Goal: Transaction & Acquisition: Book appointment/travel/reservation

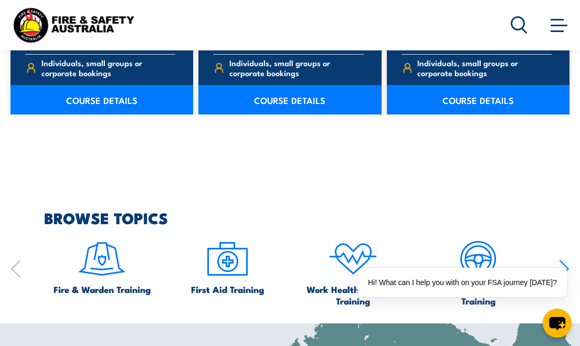
scroll to position [945, 0]
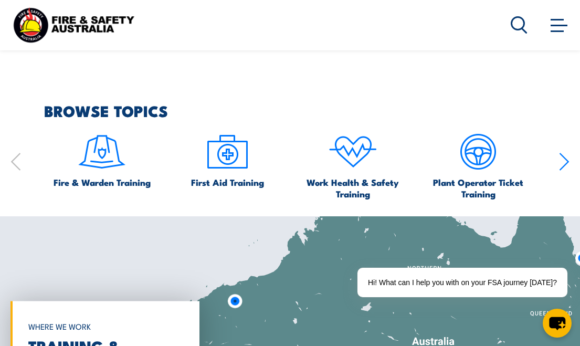
click at [96, 144] on img at bounding box center [101, 151] width 49 height 49
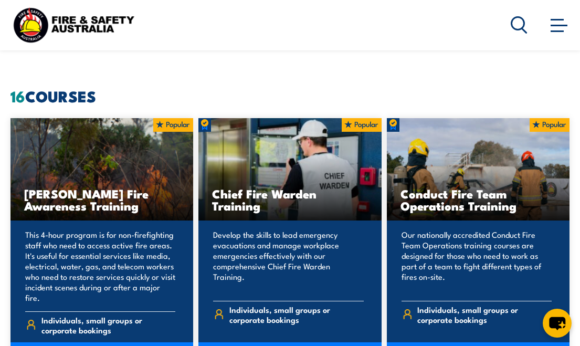
scroll to position [630, 0]
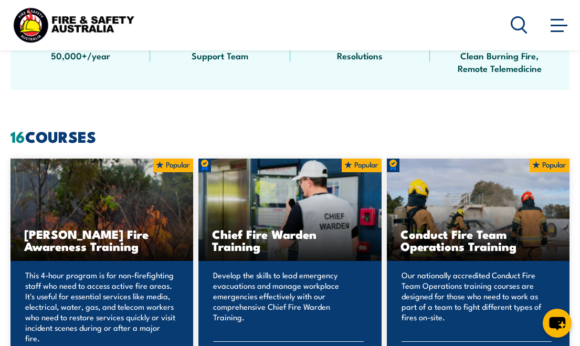
click at [270, 235] on h3 "Chief Fire Warden Training" at bounding box center [289, 240] width 155 height 24
click at [235, 303] on p "Develop the skills to lead emergency evacuations and manage workplace emergenci…" at bounding box center [288, 301] width 150 height 63
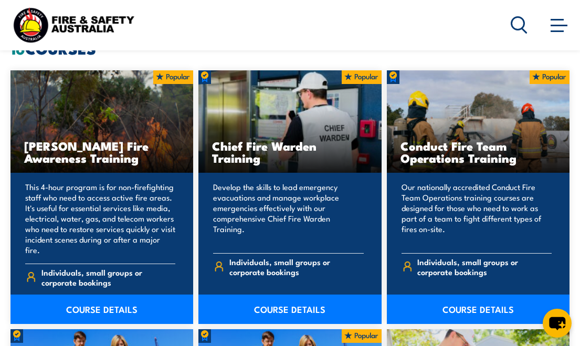
scroll to position [788, 0]
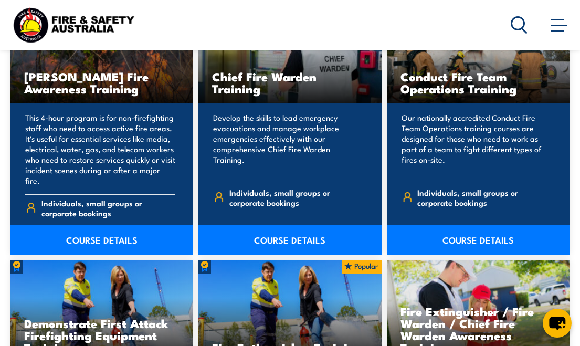
click at [276, 232] on link "COURSE DETAILS" at bounding box center [290, 239] width 183 height 29
click at [273, 225] on link "COURSE DETAILS" at bounding box center [290, 239] width 183 height 29
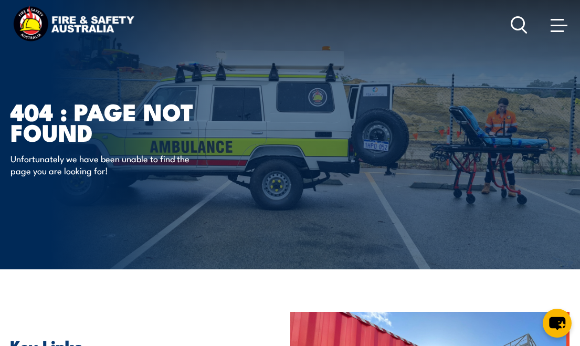
scroll to position [33, 0]
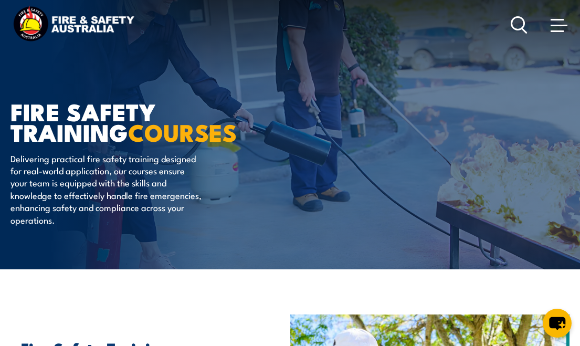
click at [520, 23] on icon at bounding box center [519, 24] width 17 height 17
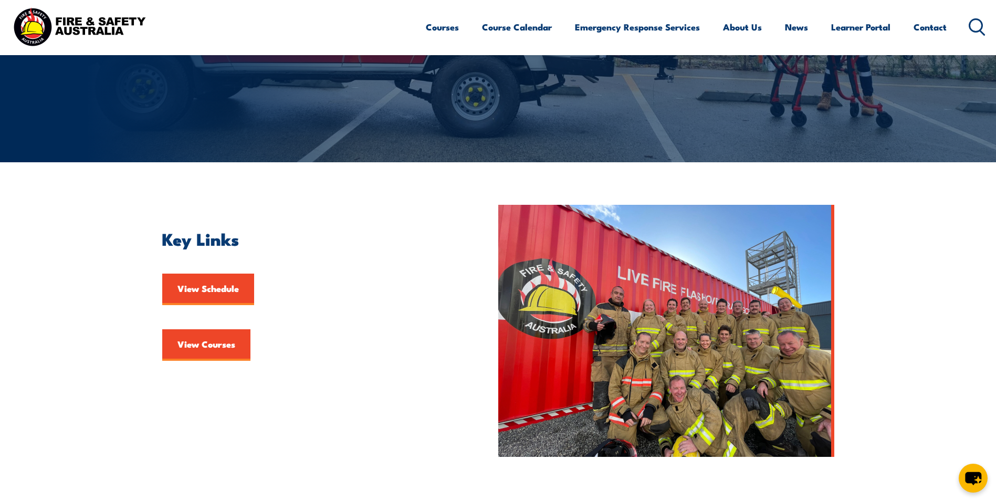
scroll to position [158, 0]
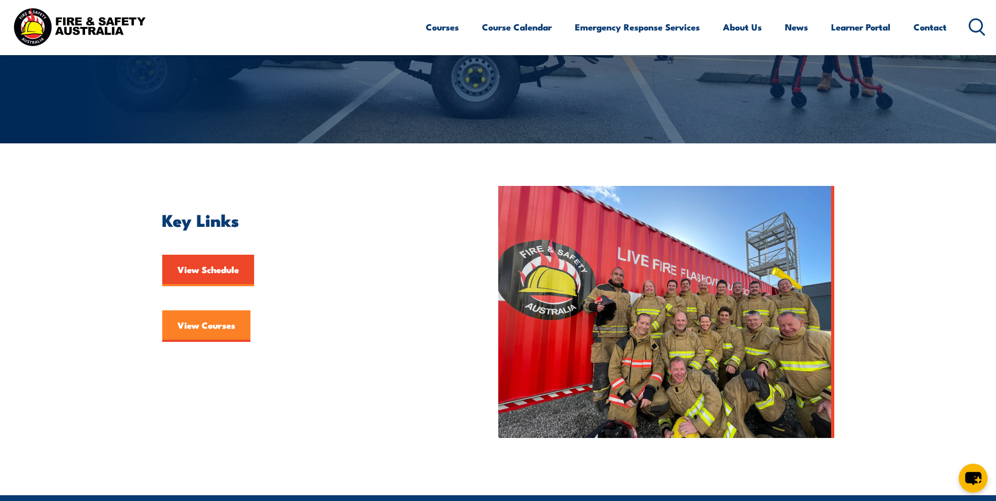
click at [213, 324] on link "View Courses" at bounding box center [206, 326] width 88 height 32
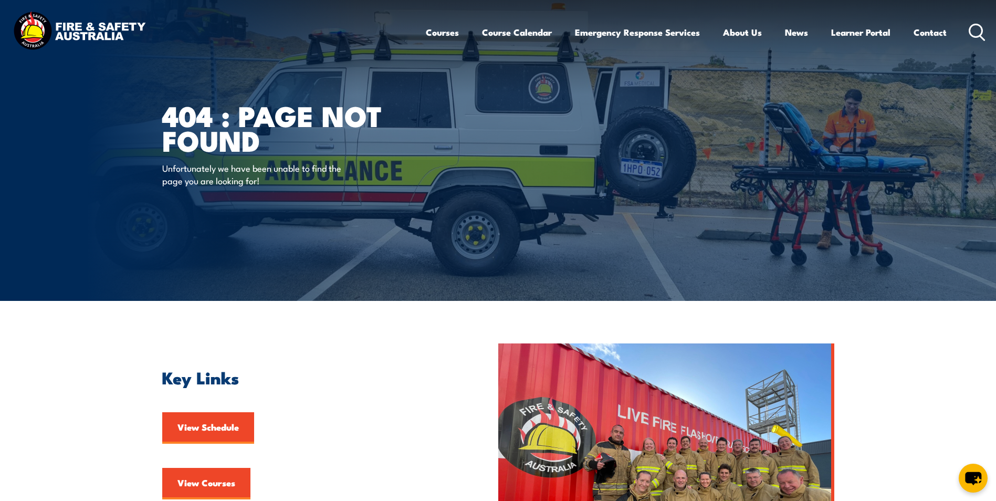
click at [88, 30] on img at bounding box center [80, 31] width 138 height 45
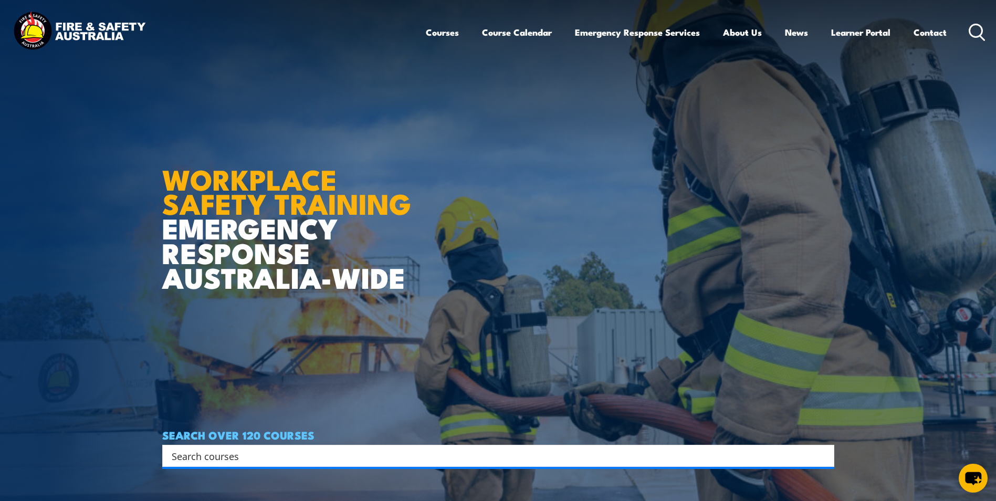
click at [260, 453] on input "Search input" at bounding box center [492, 456] width 640 height 16
type input "chief"
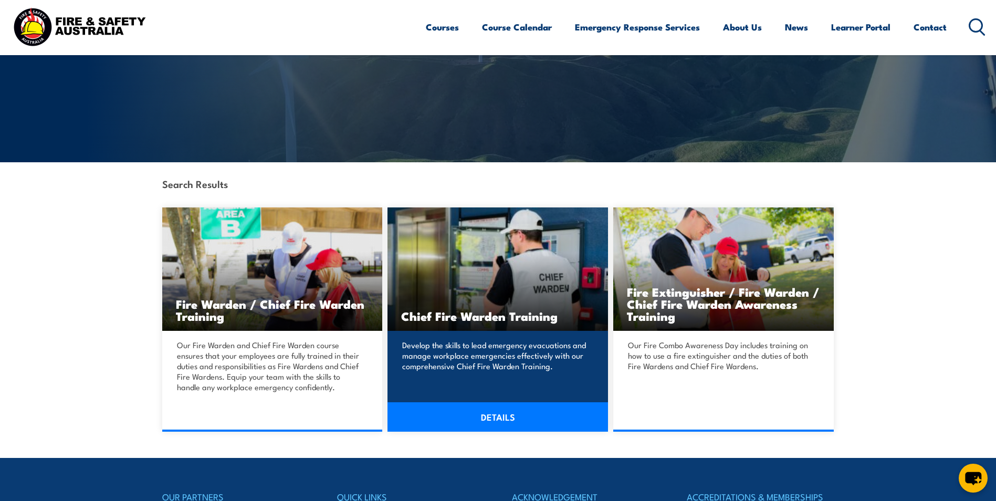
scroll to position [158, 0]
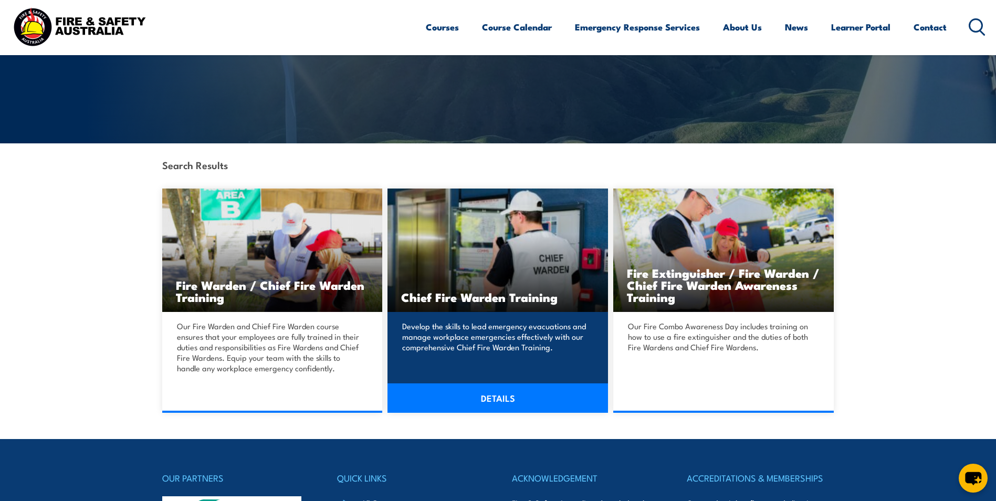
click at [499, 389] on link "DETAILS" at bounding box center [498, 397] width 221 height 29
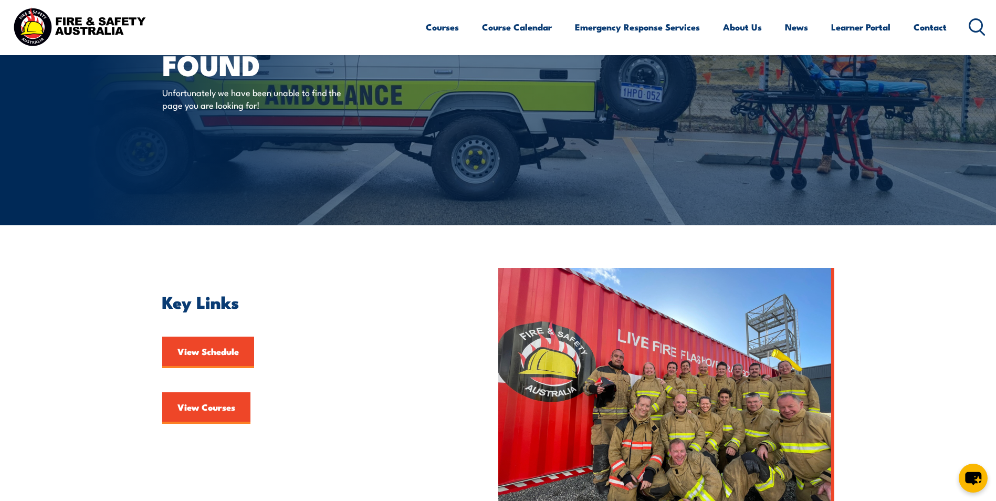
scroll to position [192, 0]
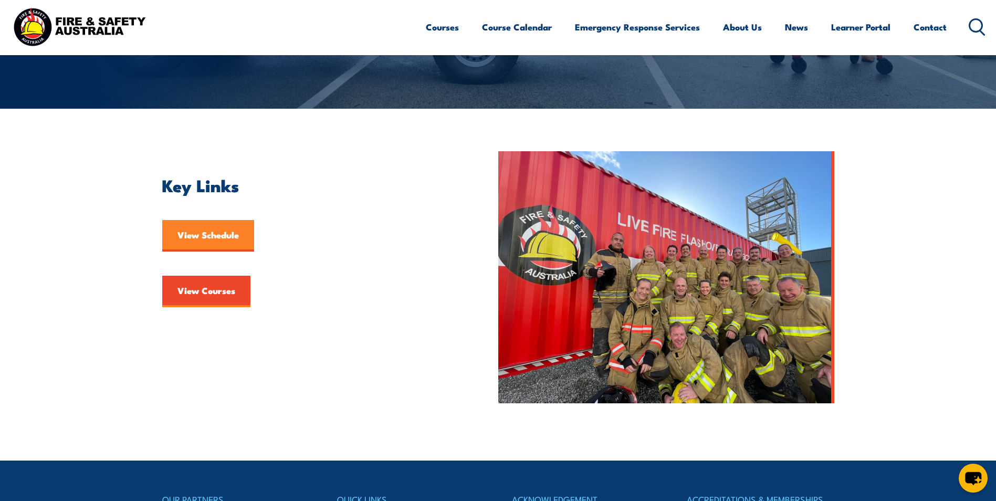
click at [195, 239] on link "View Schedule" at bounding box center [208, 236] width 92 height 32
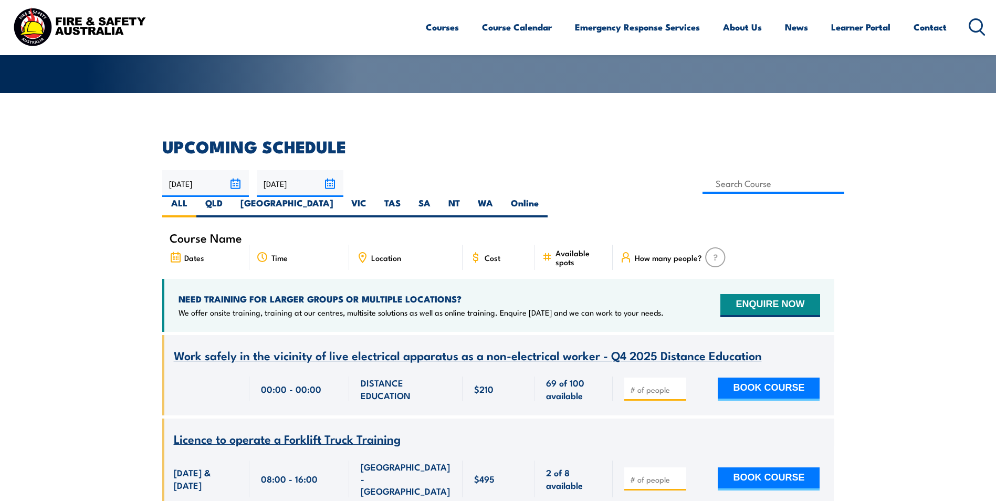
scroll to position [263, 0]
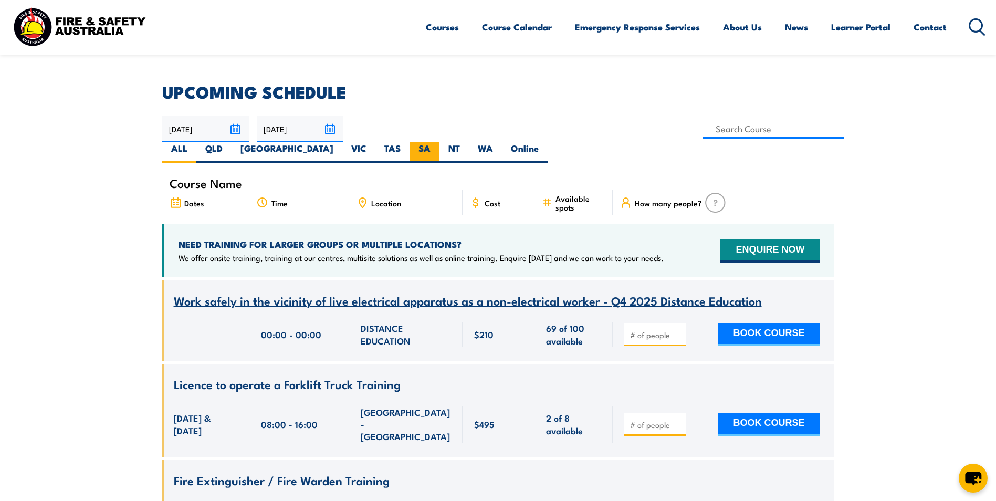
click at [440, 142] on label "SA" at bounding box center [425, 152] width 30 height 20
click at [437, 142] on input "SA" at bounding box center [434, 145] width 7 height 7
radio input "true"
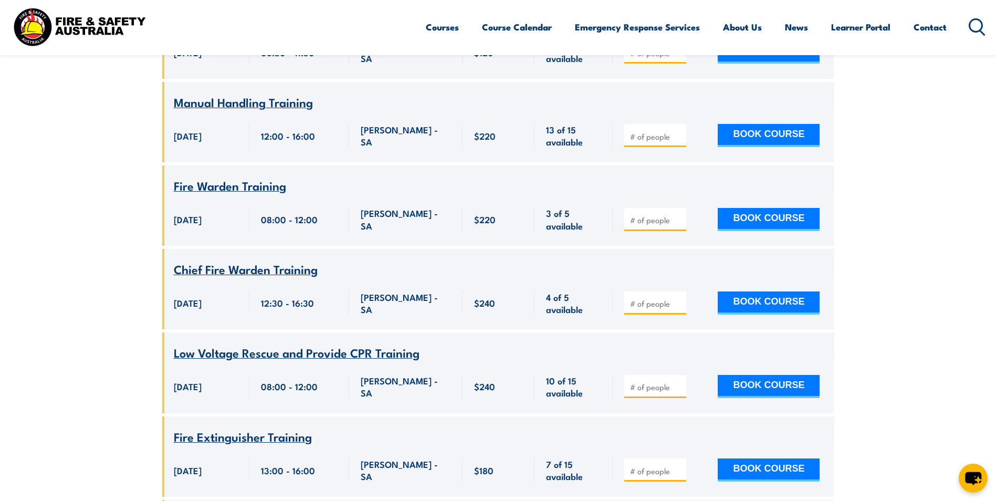
scroll to position [714, 0]
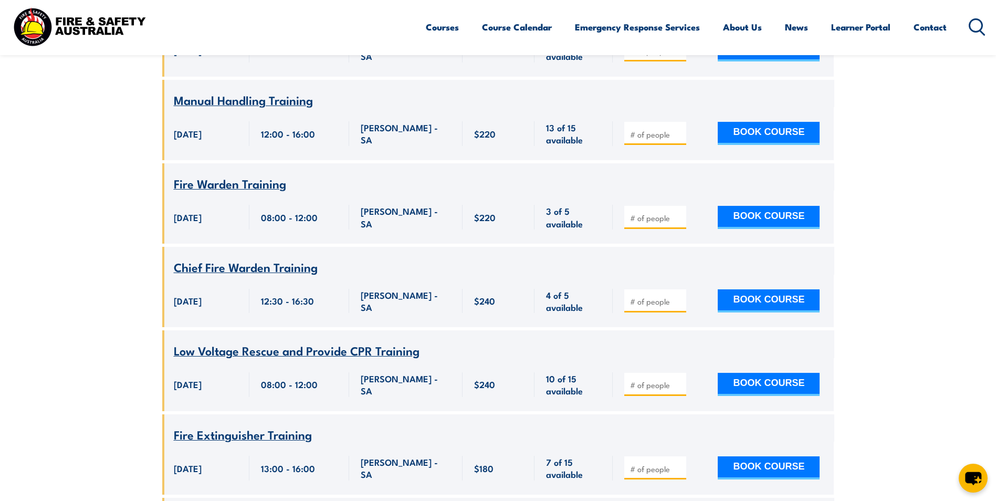
click at [254, 258] on span "Chief Fire Warden Training" at bounding box center [246, 267] width 144 height 18
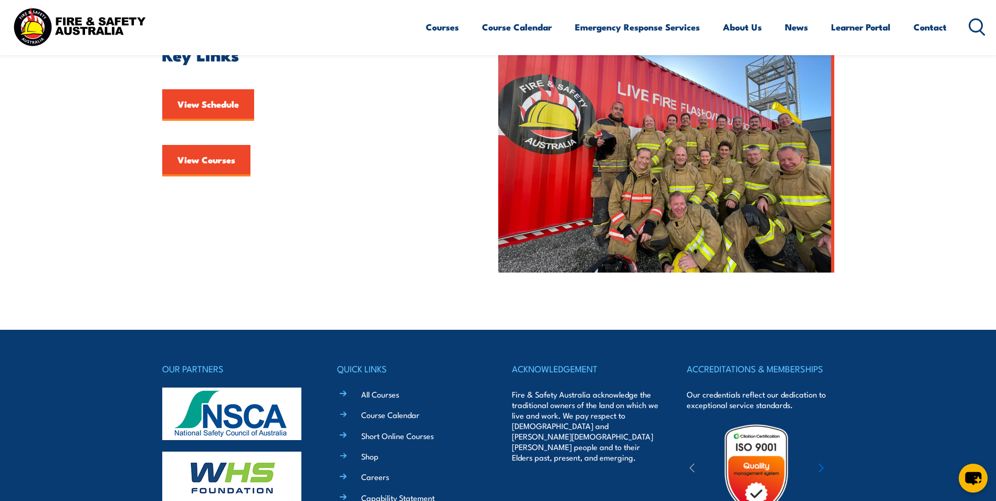
scroll to position [87, 0]
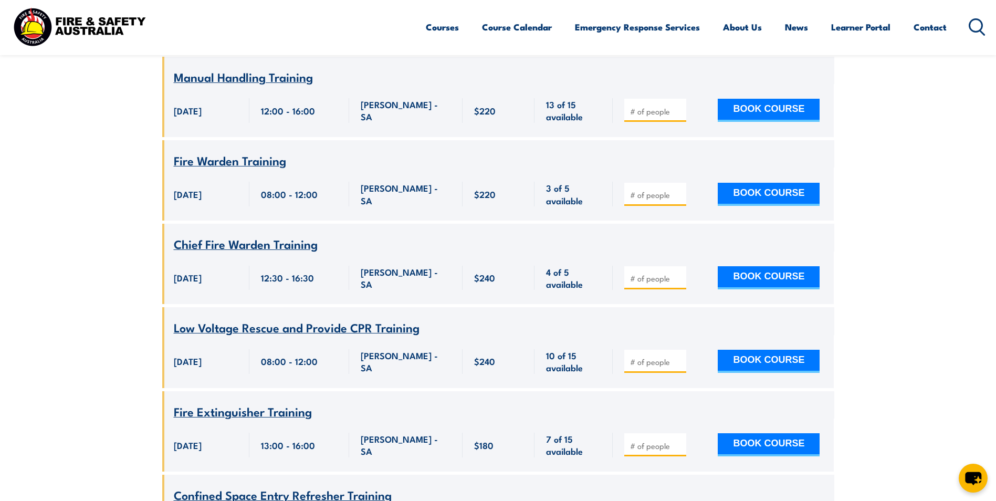
scroll to position [714, 0]
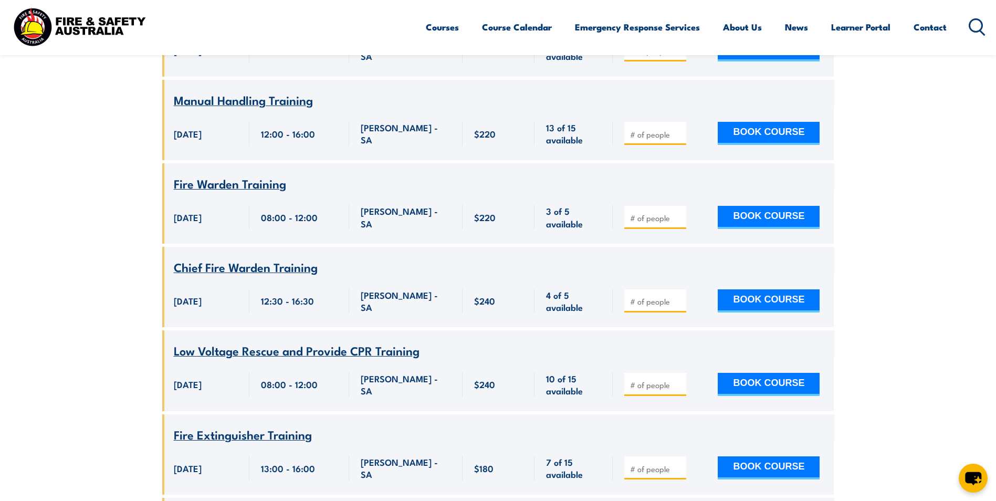
click at [259, 258] on span "Chief Fire Warden Training" at bounding box center [246, 267] width 144 height 18
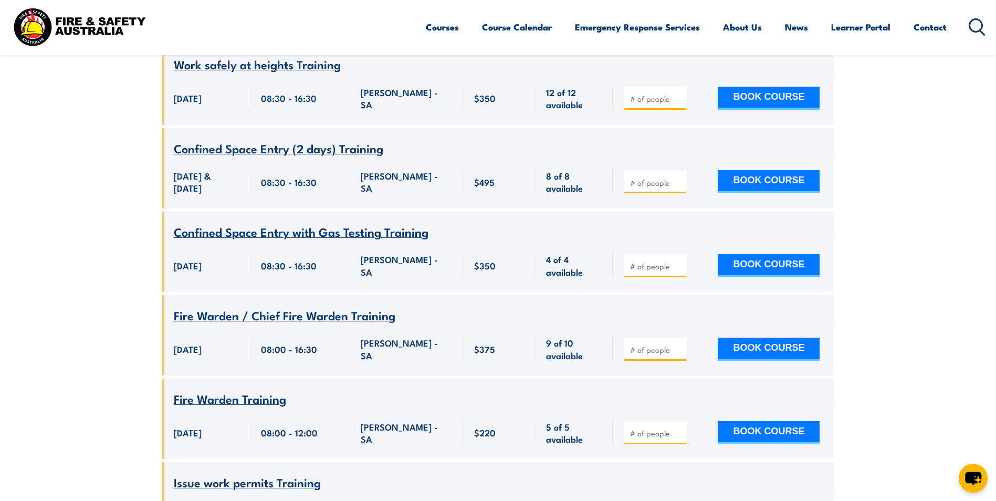
scroll to position [5651, 0]
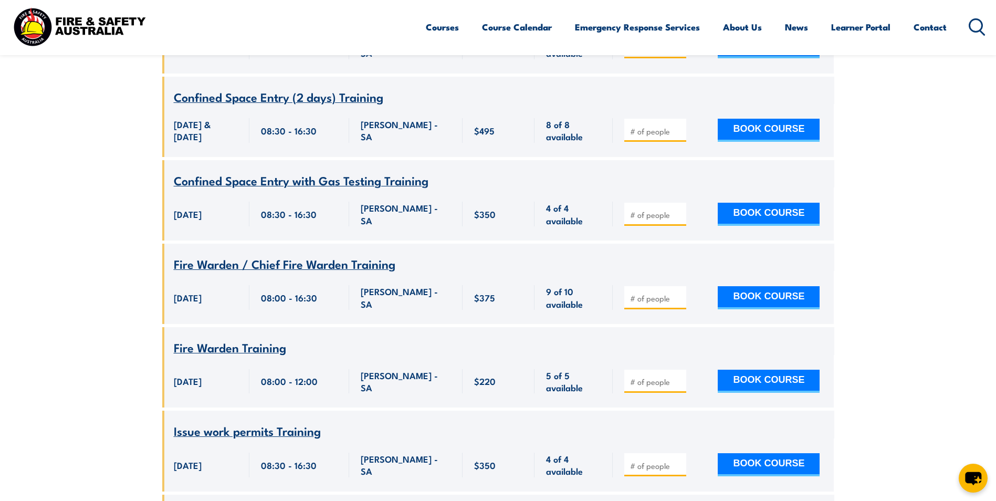
click at [254, 273] on span "Fire Warden / Chief Fire Warden Training" at bounding box center [285, 264] width 222 height 18
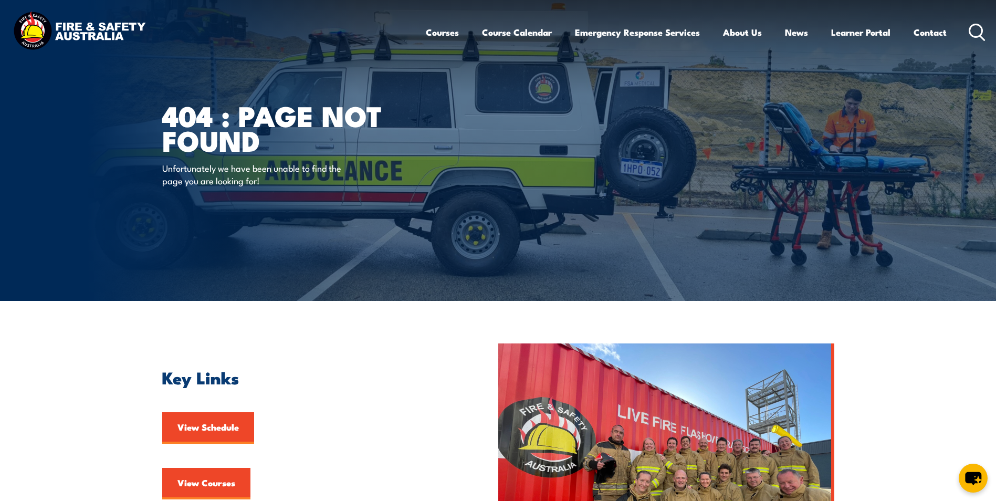
click at [357, 196] on div "404 : Page Not Found Unfortunately we have been unable to find the page you are…" at bounding box center [291, 150] width 259 height 301
click at [244, 184] on p "Unfortunately we have been unable to find the page you are looking for!" at bounding box center [258, 174] width 192 height 25
click at [259, 176] on p "Unfortunately we have been unable to find the page you are looking for!" at bounding box center [258, 174] width 192 height 25
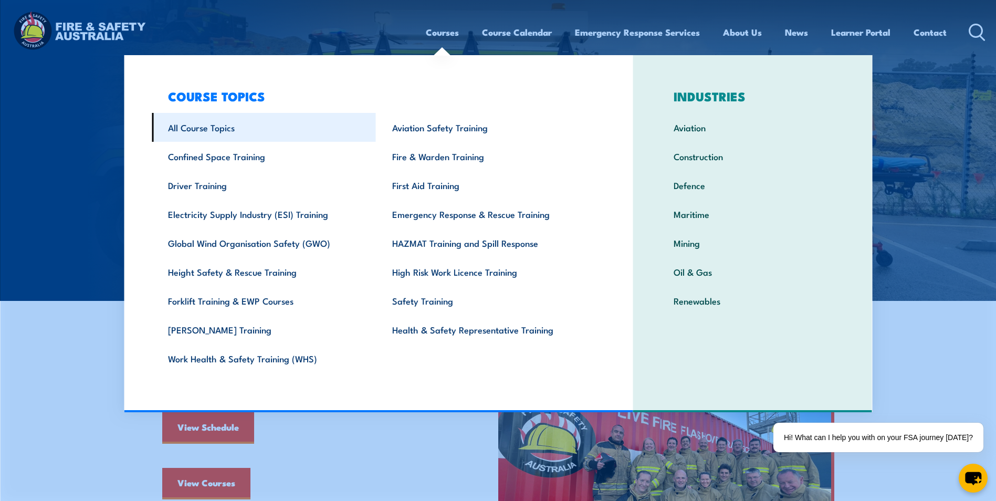
click at [195, 127] on link "All Course Topics" at bounding box center [264, 127] width 224 height 29
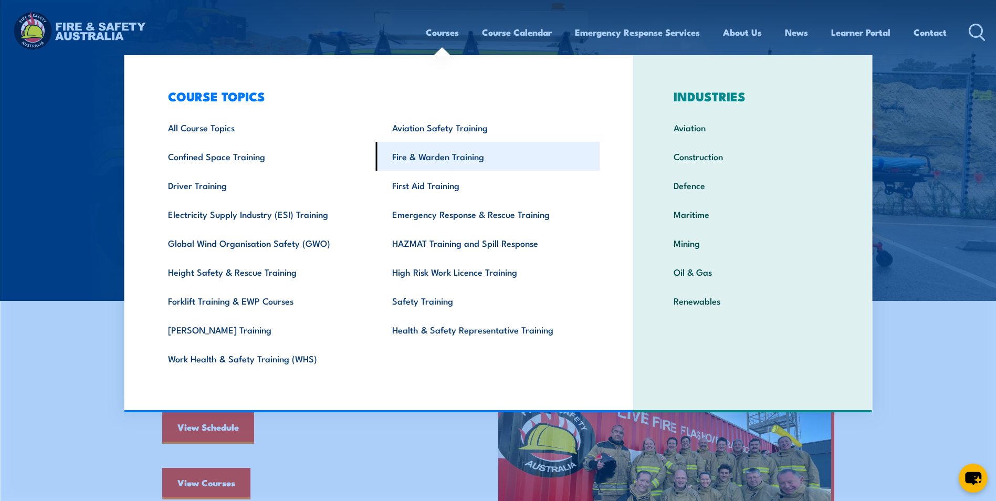
click at [426, 160] on link "Fire & Warden Training" at bounding box center [488, 156] width 224 height 29
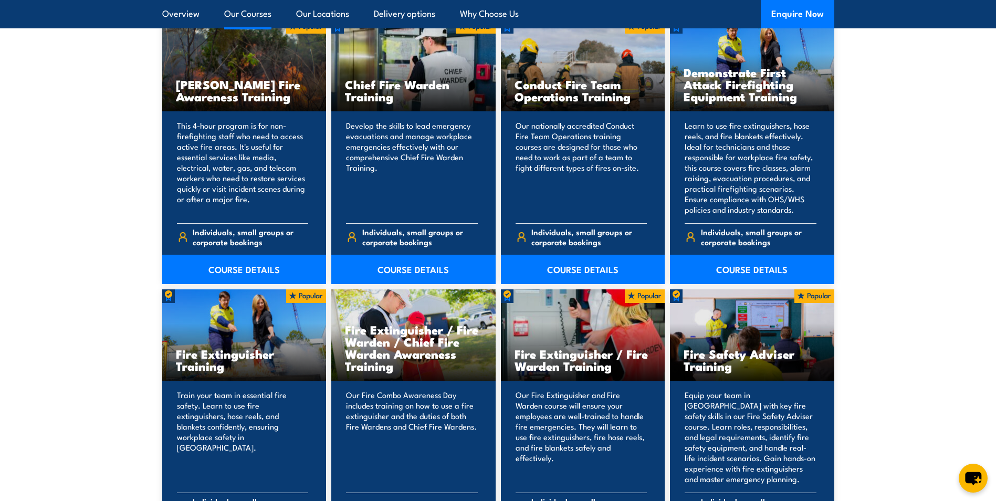
scroll to position [840, 0]
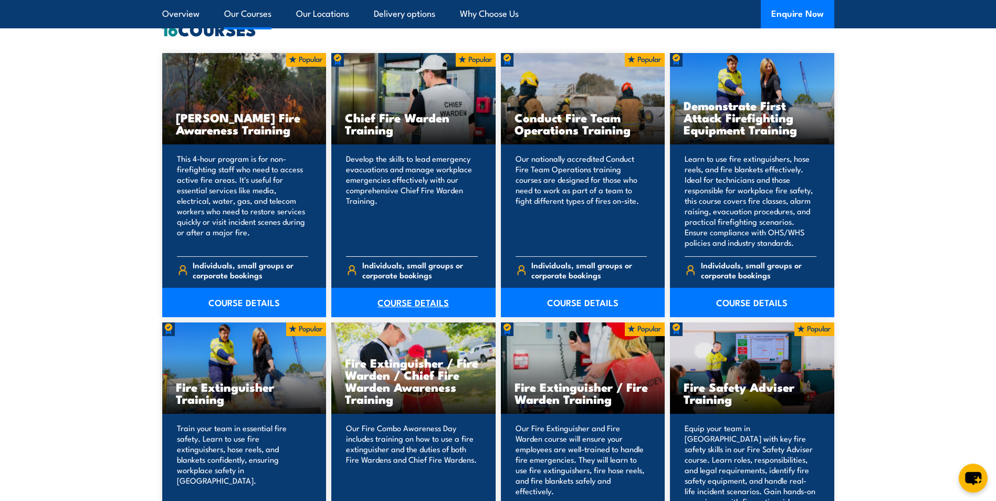
click at [397, 300] on link "COURSE DETAILS" at bounding box center [413, 302] width 164 height 29
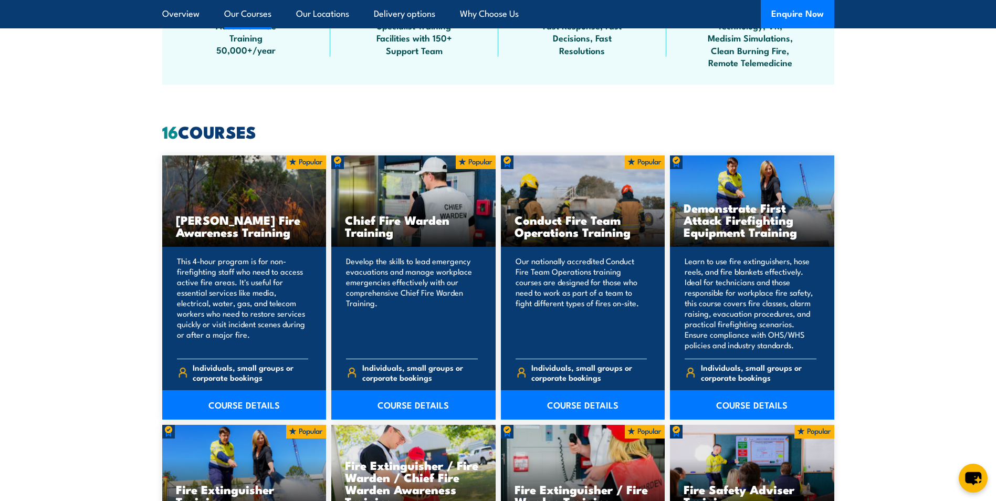
scroll to position [683, 0]
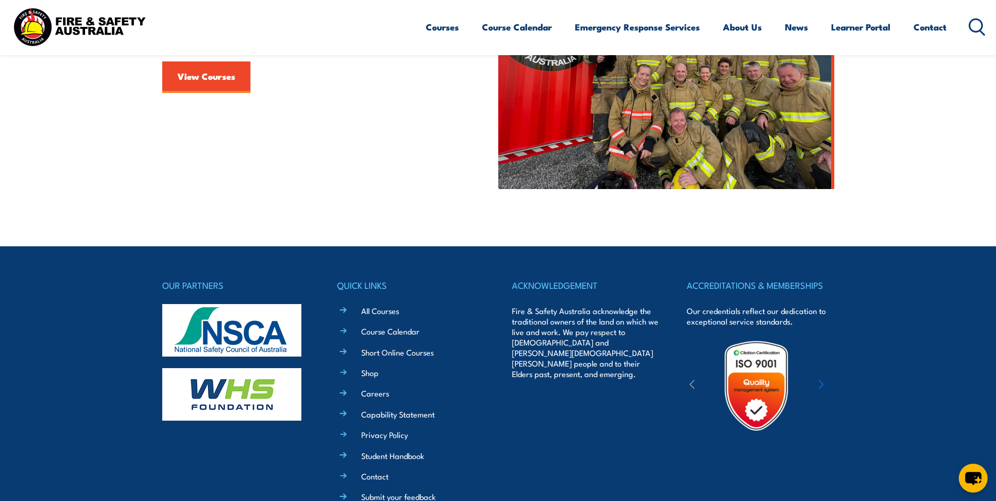
scroll to position [507, 0]
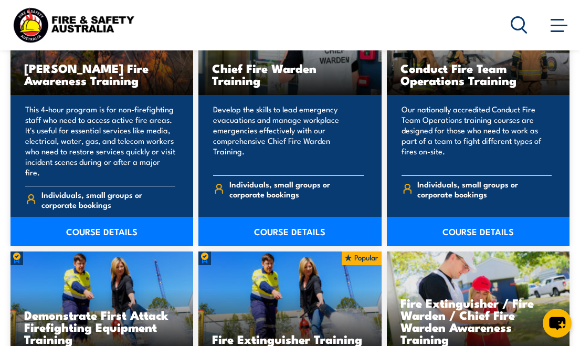
scroll to position [735, 0]
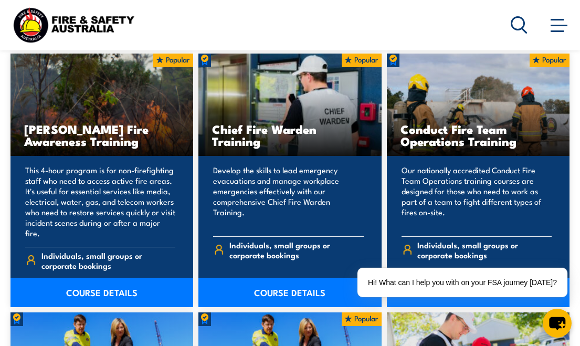
click at [277, 279] on link "COURSE DETAILS" at bounding box center [290, 292] width 183 height 29
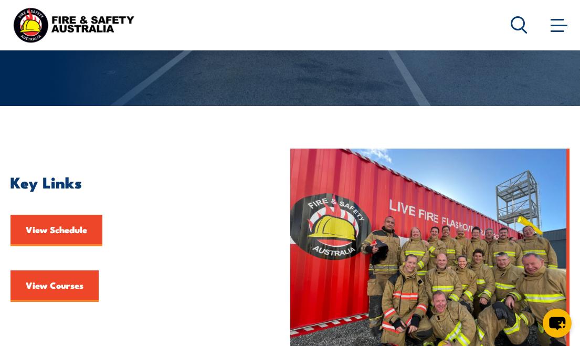
scroll to position [158, 0]
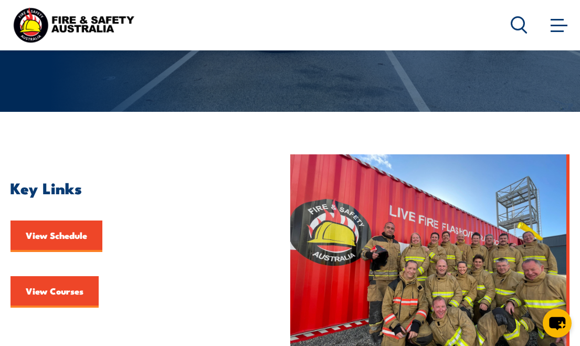
click at [75, 242] on link "View Schedule" at bounding box center [57, 237] width 92 height 32
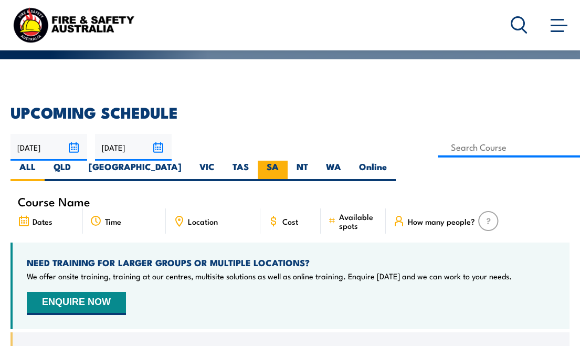
click at [258, 171] on label "SA" at bounding box center [273, 171] width 30 height 20
click at [279, 168] on input "SA" at bounding box center [282, 164] width 7 height 7
radio input "true"
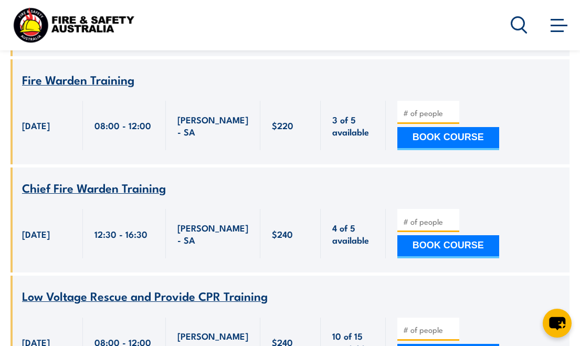
scroll to position [893, 0]
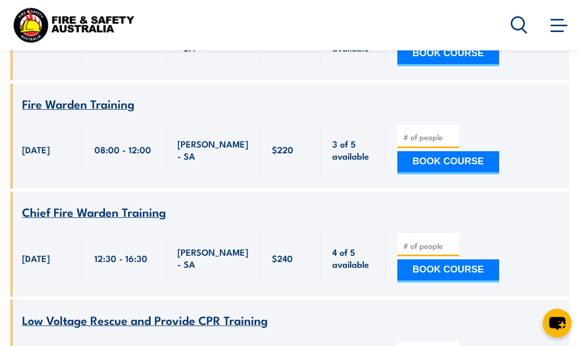
click at [426, 247] on input "number" at bounding box center [429, 246] width 53 height 11
type input "1"
click at [444, 266] on button "BOOK COURSE" at bounding box center [449, 270] width 102 height 23
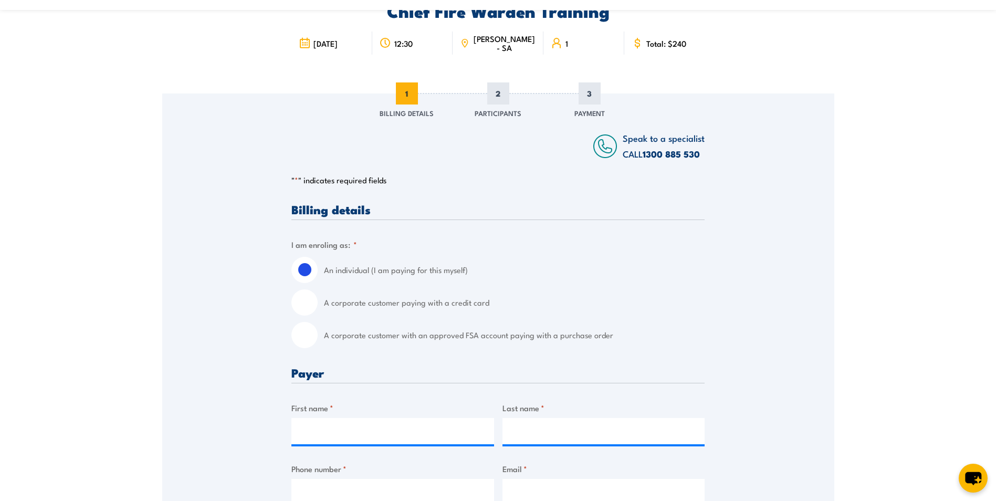
scroll to position [105, 0]
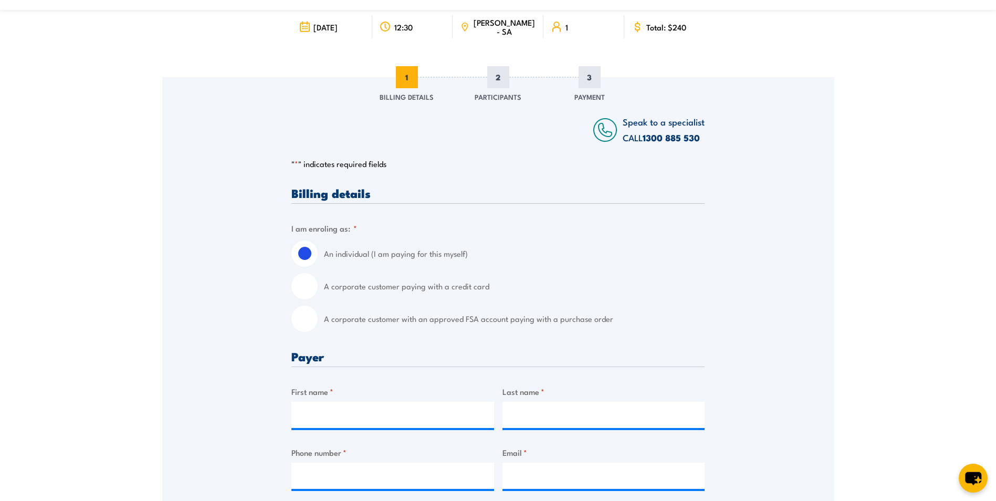
click at [304, 321] on input "A corporate customer with an approved FSA account paying with a purchase order" at bounding box center [304, 319] width 26 height 26
radio input "true"
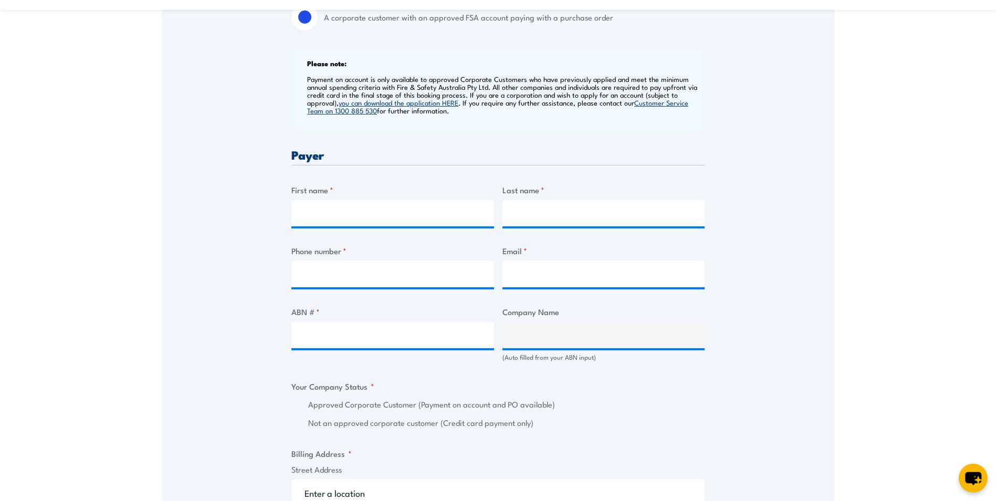
scroll to position [420, 0]
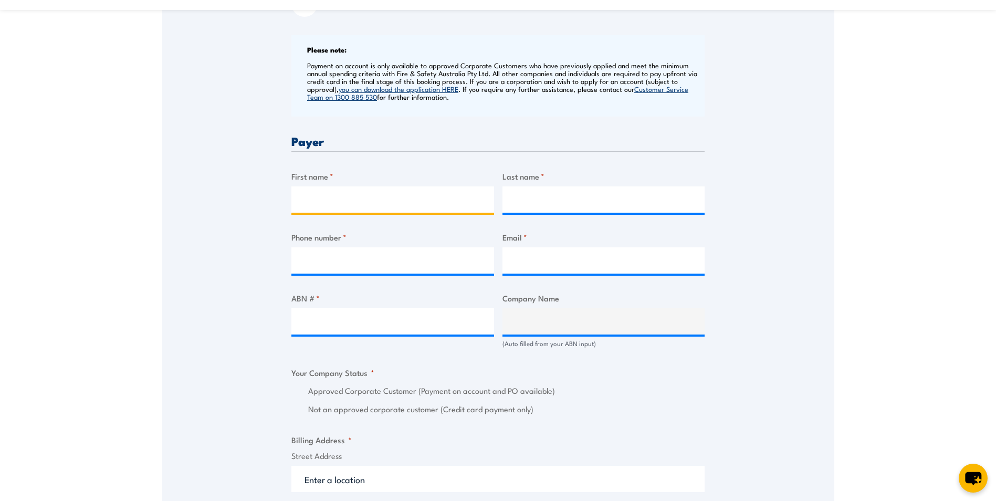
click at [413, 204] on input "First name *" at bounding box center [392, 199] width 203 height 26
type input "[PERSON_NAME]"
type input "Milne"
type input "0413214433"
type input "[PERSON_NAME][EMAIL_ADDRESS][PERSON_NAME][DOMAIN_NAME]"
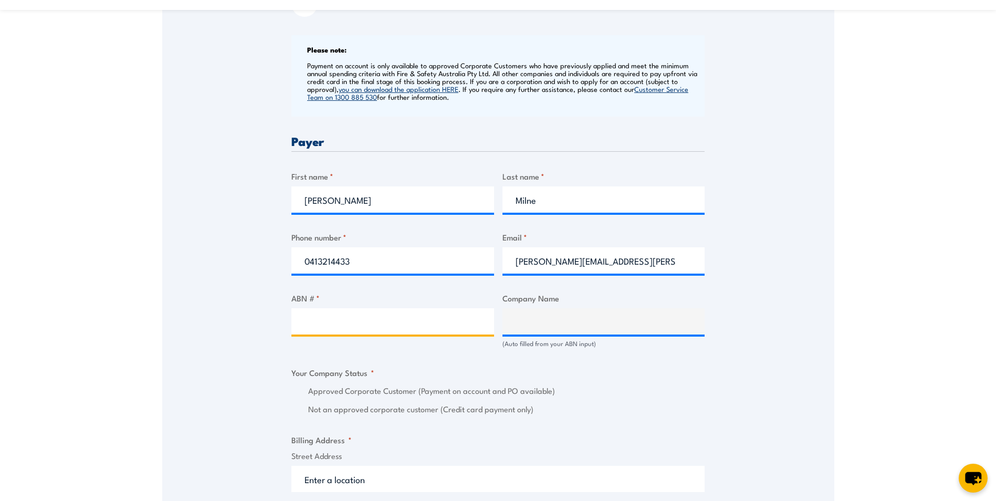
click at [372, 319] on input "ABN # *" at bounding box center [392, 321] width 203 height 26
click at [353, 320] on input "ABN # *" at bounding box center [392, 321] width 203 height 26
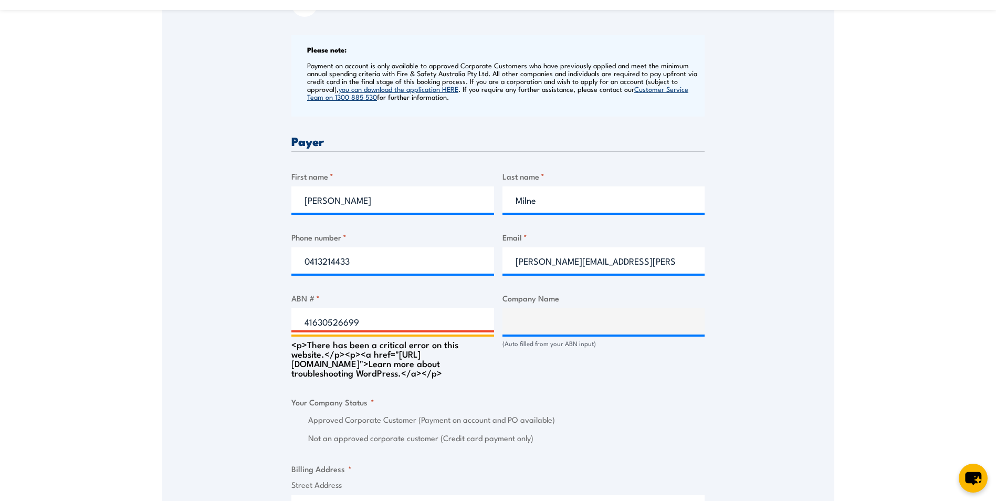
click at [314, 321] on input "41630526699" at bounding box center [392, 321] width 203 height 26
type input "41 630526699"
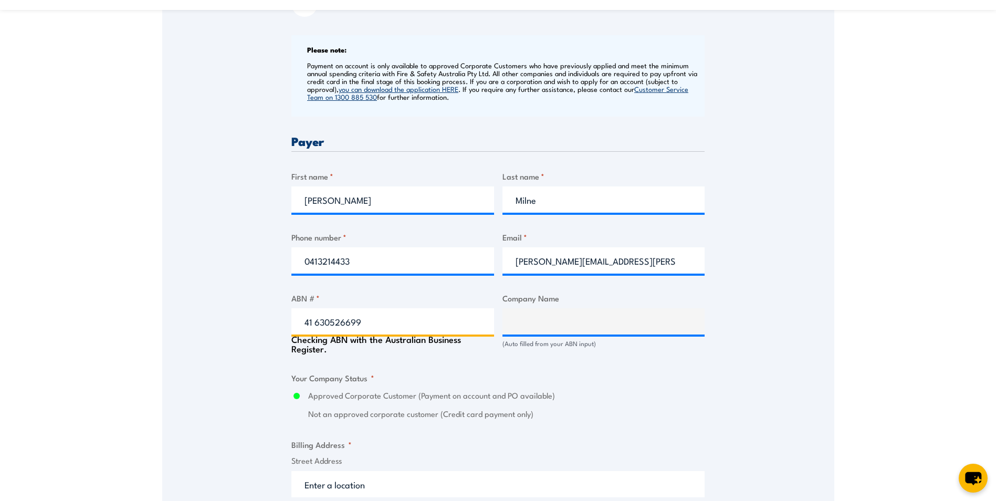
type input "AGILEX BIOLABS PTY LTD"
radio input "true"
click at [329, 319] on input "41 630526699" at bounding box center [392, 321] width 203 height 26
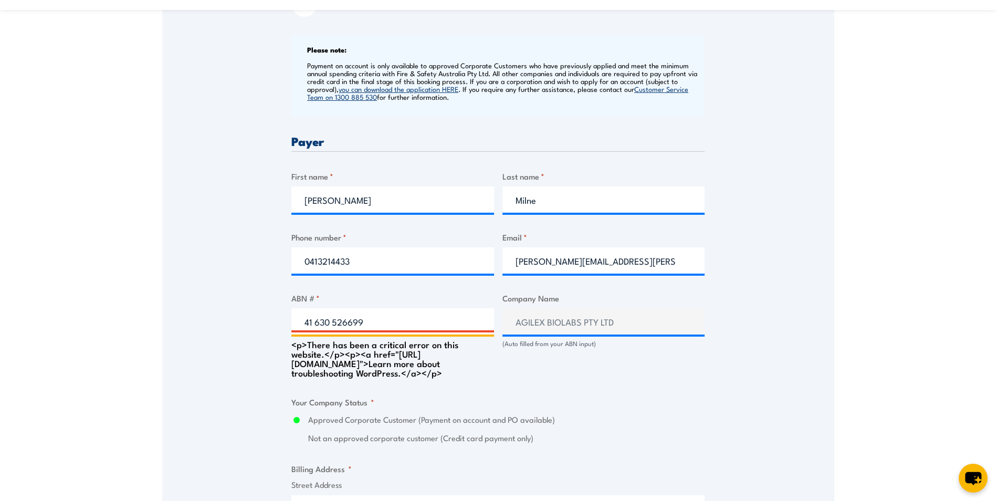
click at [348, 320] on input "41 630 526699" at bounding box center [392, 321] width 203 height 26
type input "41 630 526 699"
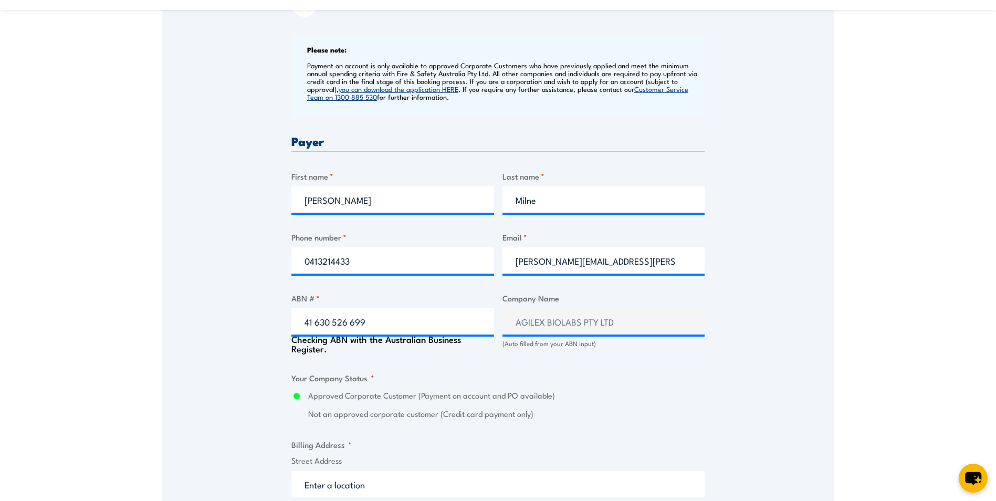
click at [389, 338] on div "Billing details I am enroling as: * An individual (I am paying for this myself)…" at bounding box center [497, 417] width 413 height 1090
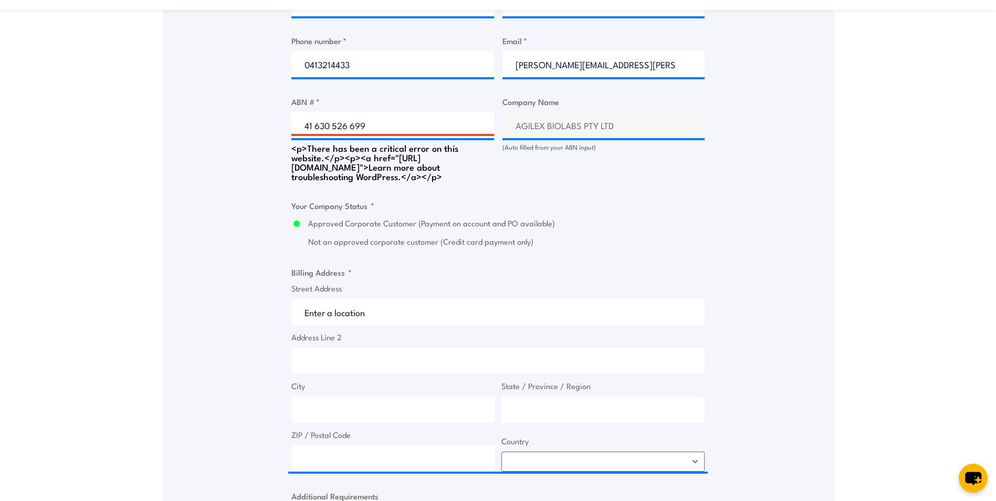
scroll to position [630, 0]
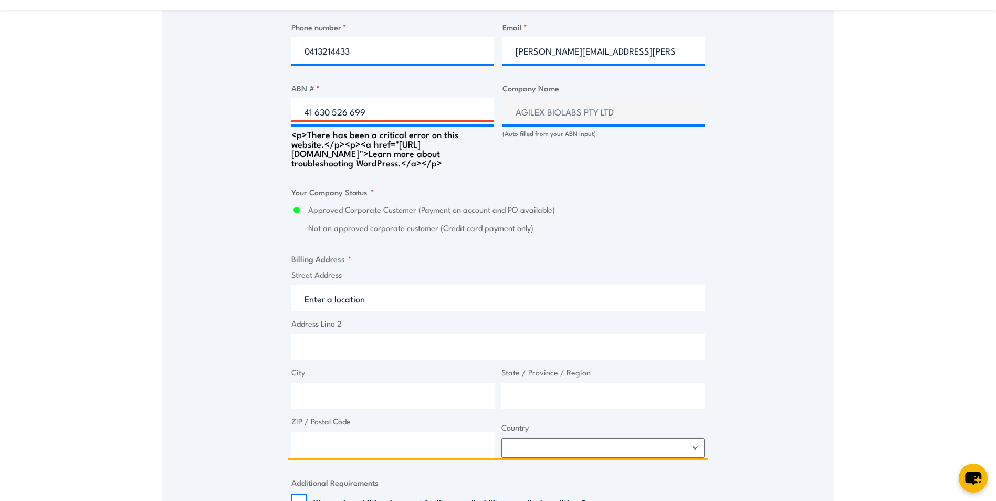
click at [361, 310] on input "Street Address" at bounding box center [497, 298] width 413 height 26
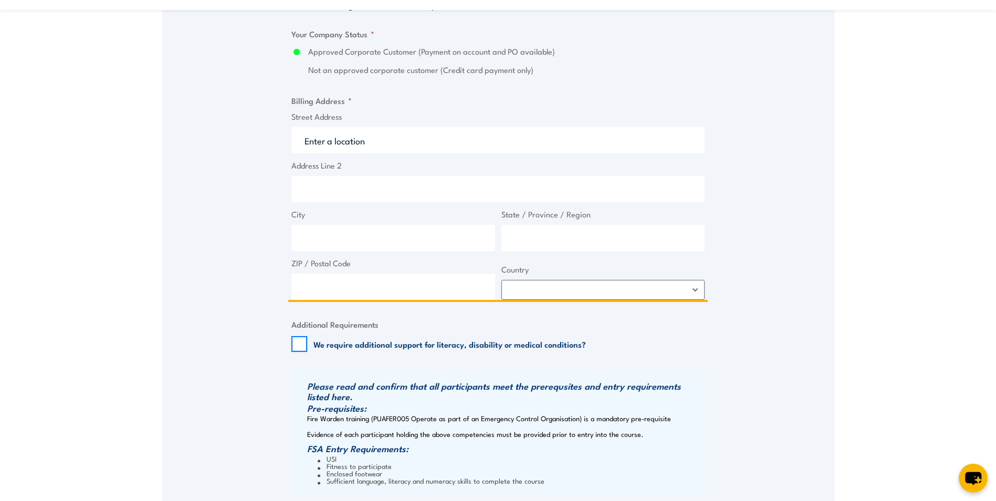
scroll to position [788, 0]
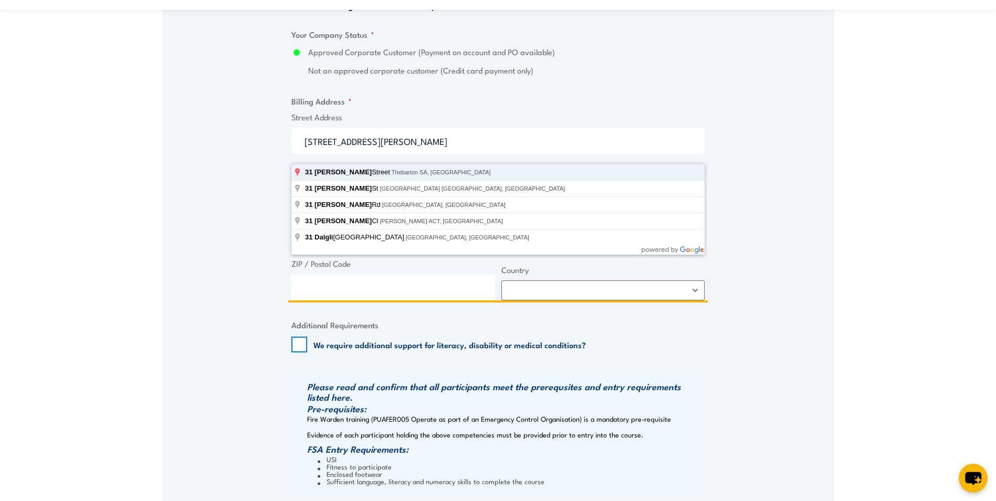
type input "[STREET_ADDRESS][PERSON_NAME]"
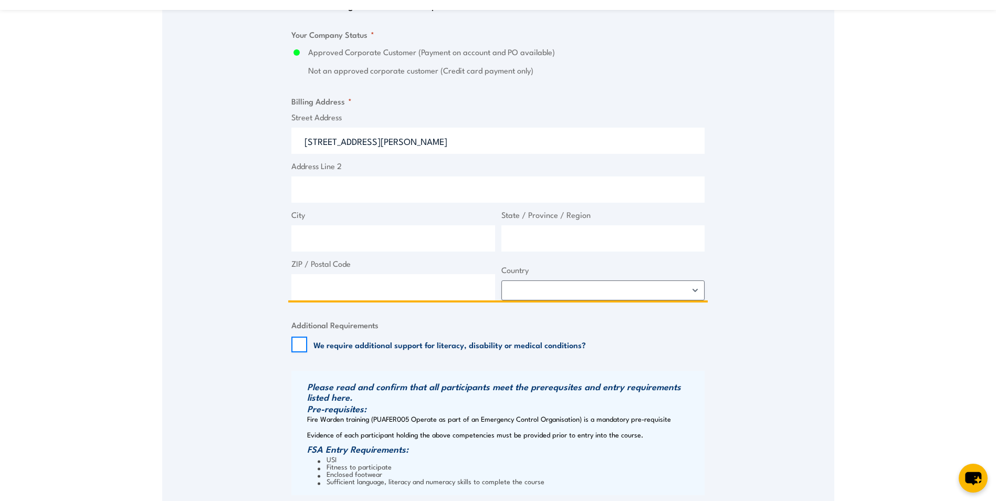
type input "[STREET_ADDRESS][PERSON_NAME]"
type input "Thebarton"
type input "[GEOGRAPHIC_DATA]"
type input "5031"
select select "[GEOGRAPHIC_DATA]"
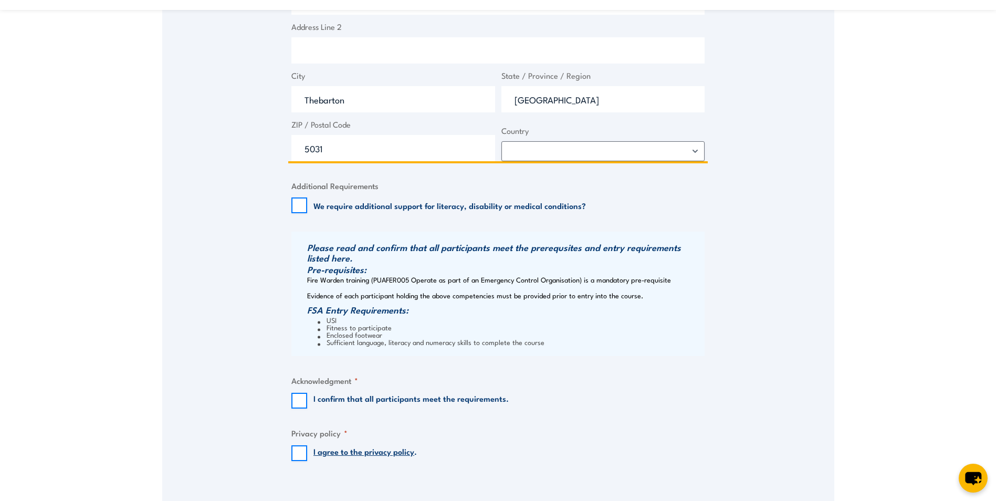
scroll to position [945, 0]
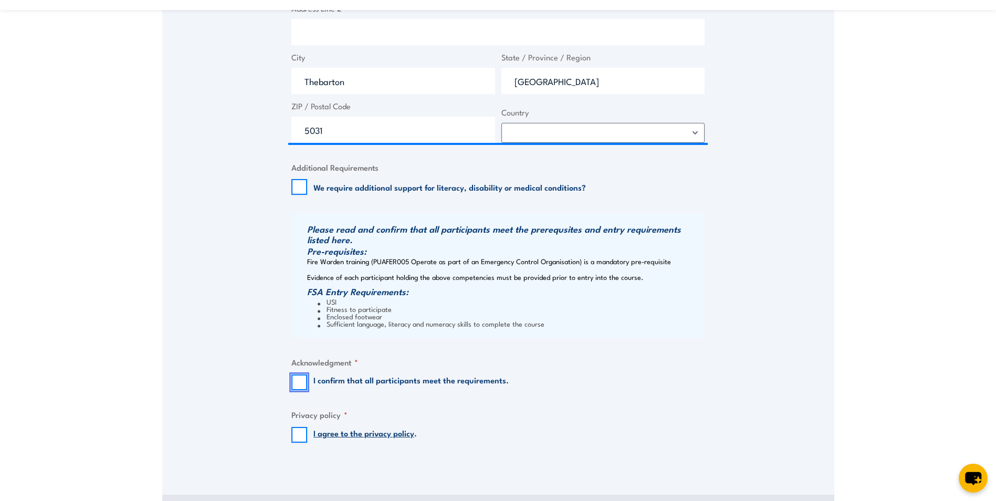
click at [300, 338] on input "I confirm that all participants meet the requirements." at bounding box center [299, 382] width 16 height 16
checkbox input "true"
click at [300, 338] on input "I agree to the privacy policy ." at bounding box center [299, 435] width 16 height 16
checkbox input "true"
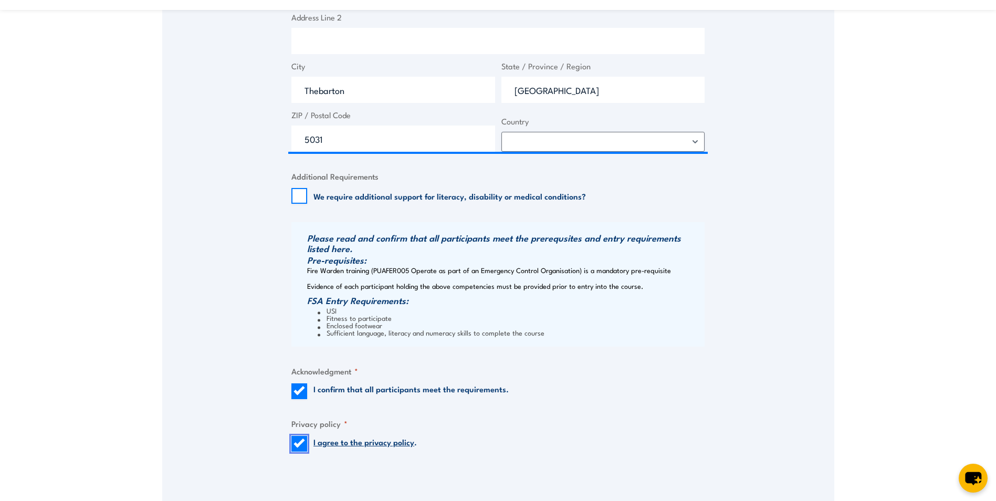
scroll to position [1103, 0]
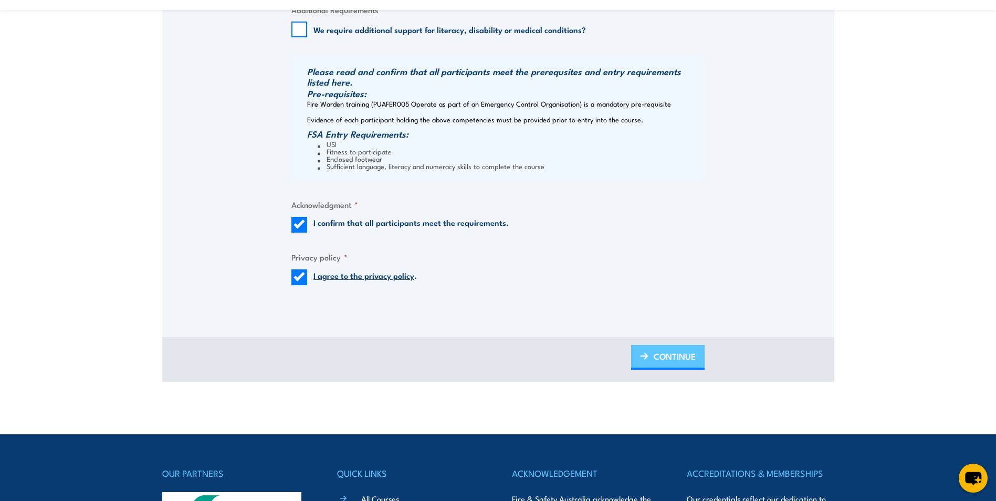
click at [580, 338] on span "CONTINUE" at bounding box center [675, 356] width 42 height 28
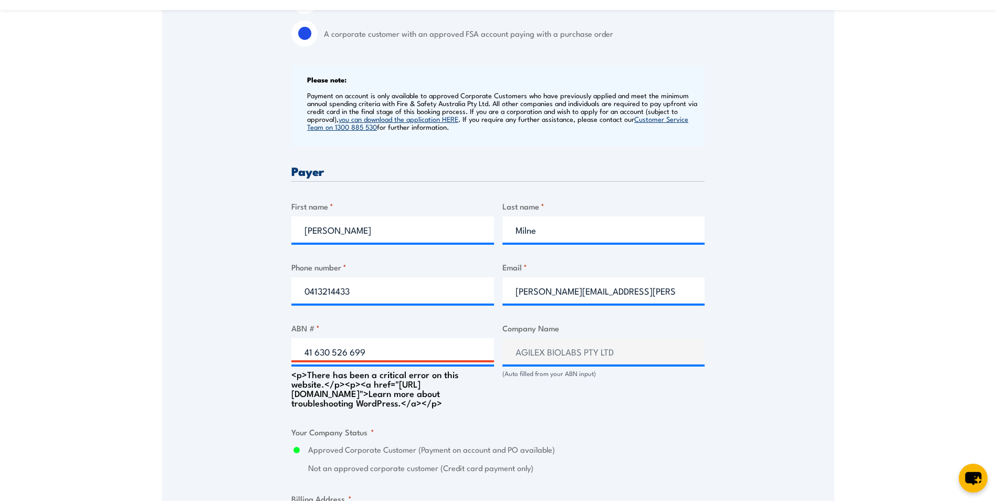
scroll to position [420, 0]
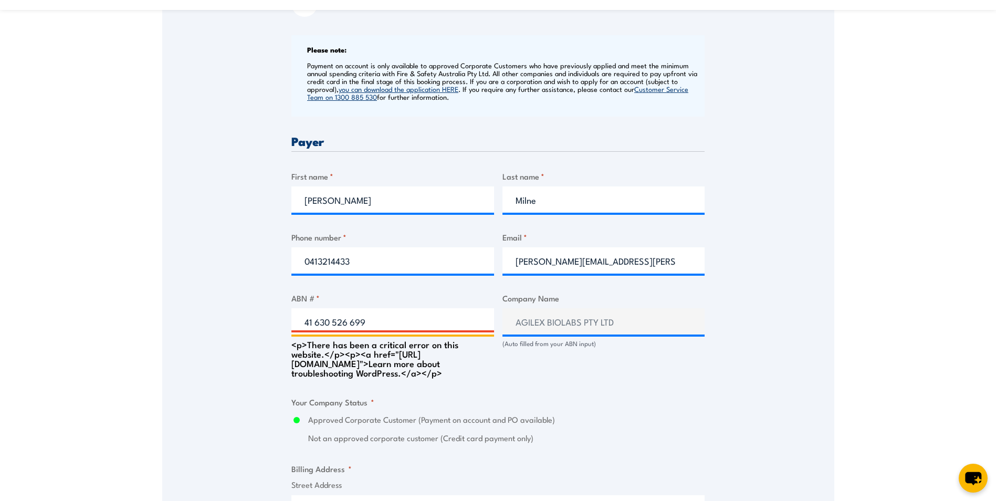
click at [315, 322] on input "41 630 526 699" at bounding box center [392, 321] width 203 height 26
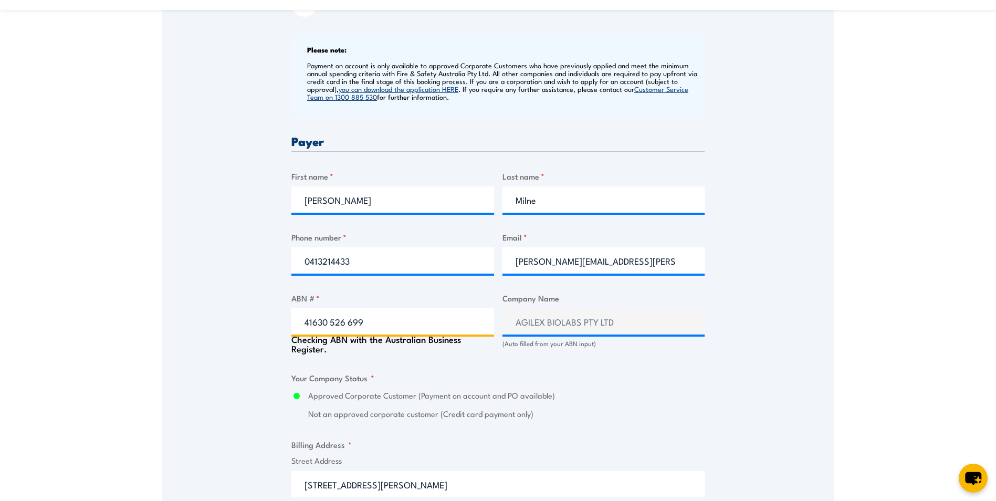
click at [330, 324] on input "41630 526 699" at bounding box center [392, 321] width 203 height 26
click at [346, 321] on input "41630526 699" at bounding box center [392, 321] width 203 height 26
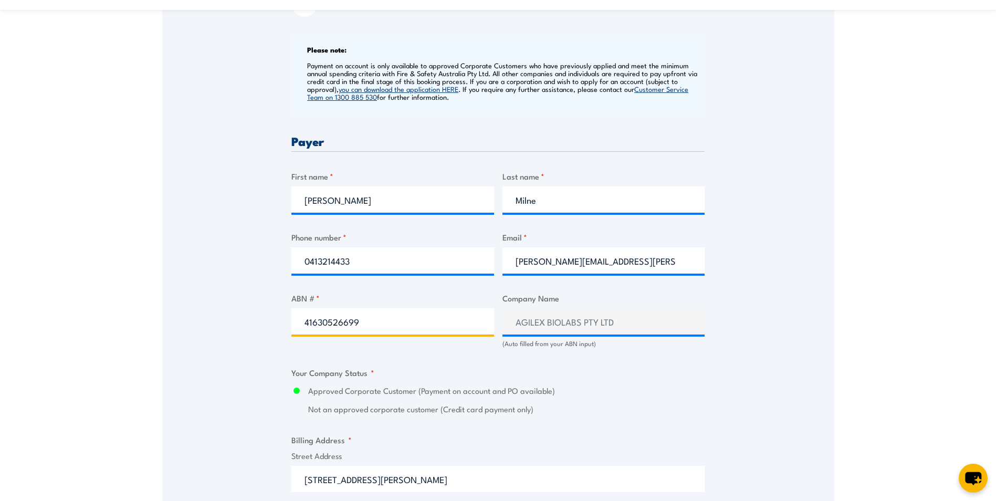
type input "41630526699"
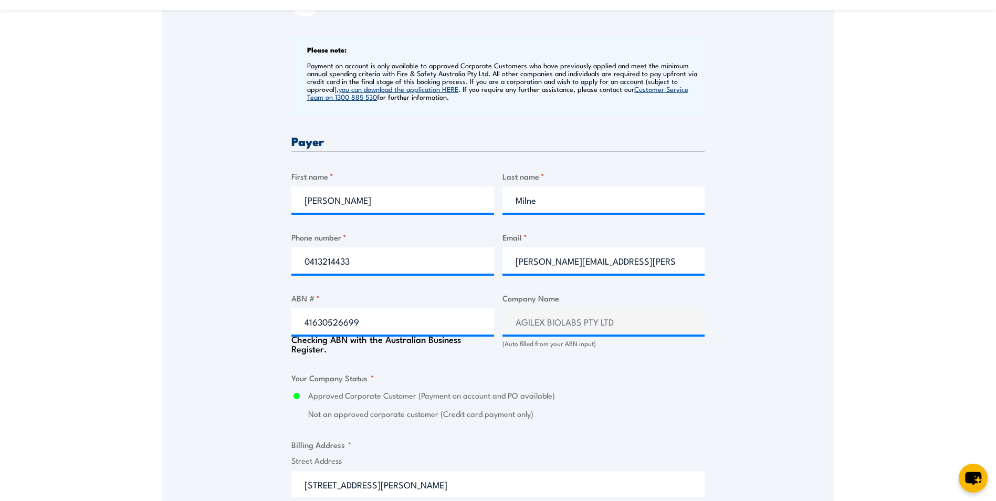
click at [382, 338] on div "Billing details I am enroling as: * An individual (I am paying for this myself)…" at bounding box center [497, 417] width 413 height 1090
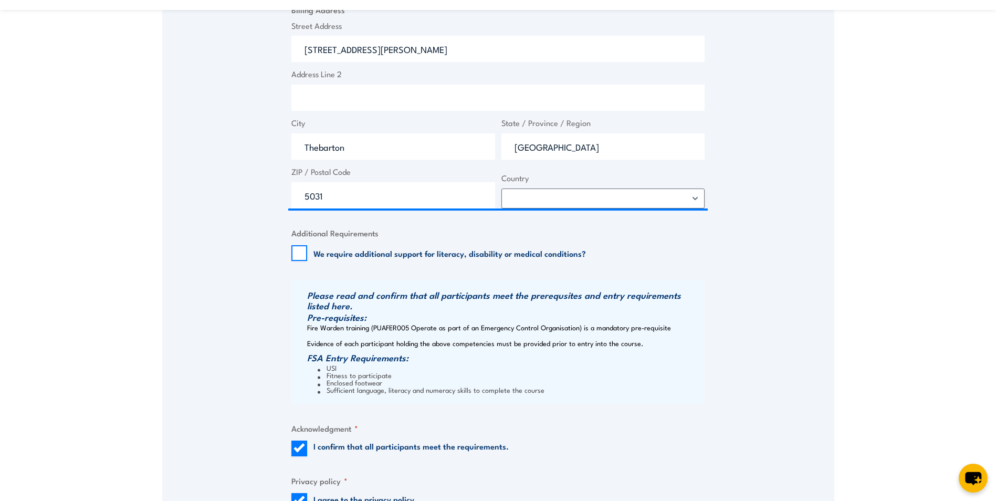
scroll to position [1050, 0]
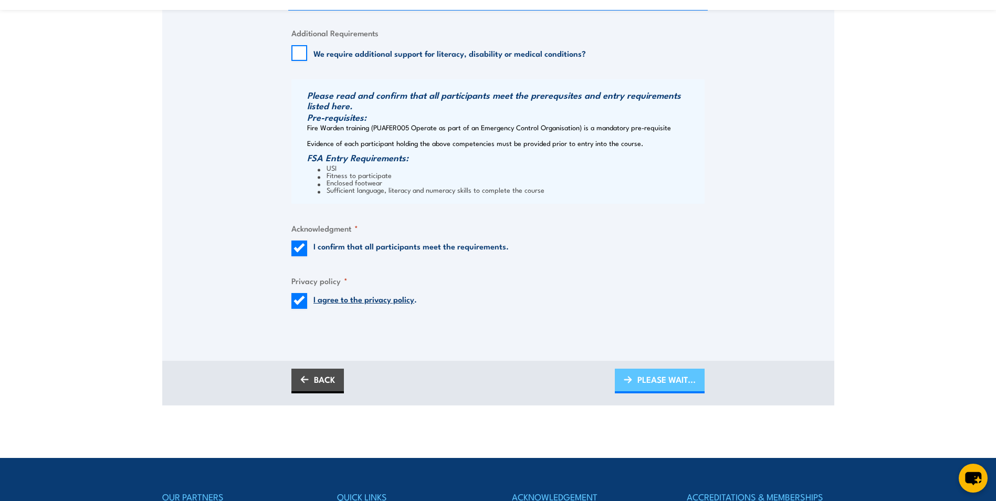
click at [580, 338] on link "PLEASE WAIT..." at bounding box center [660, 381] width 90 height 25
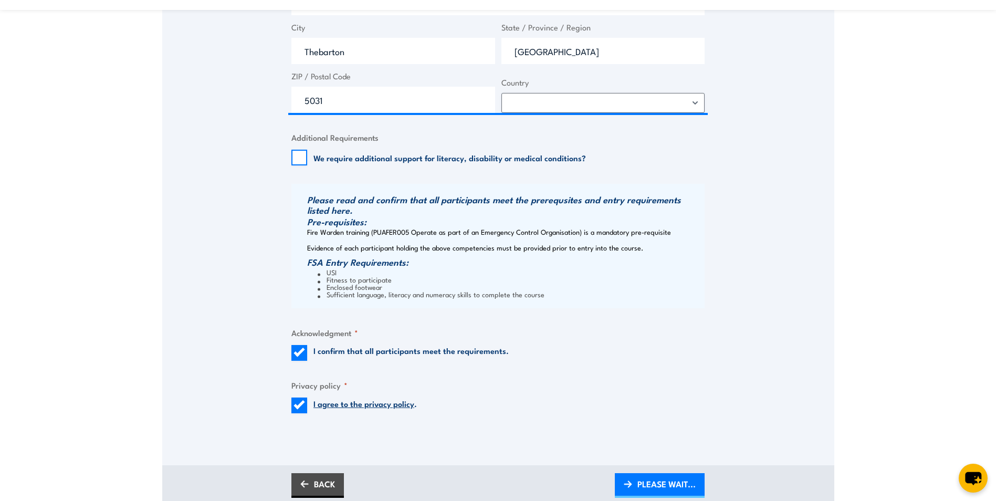
scroll to position [1155, 0]
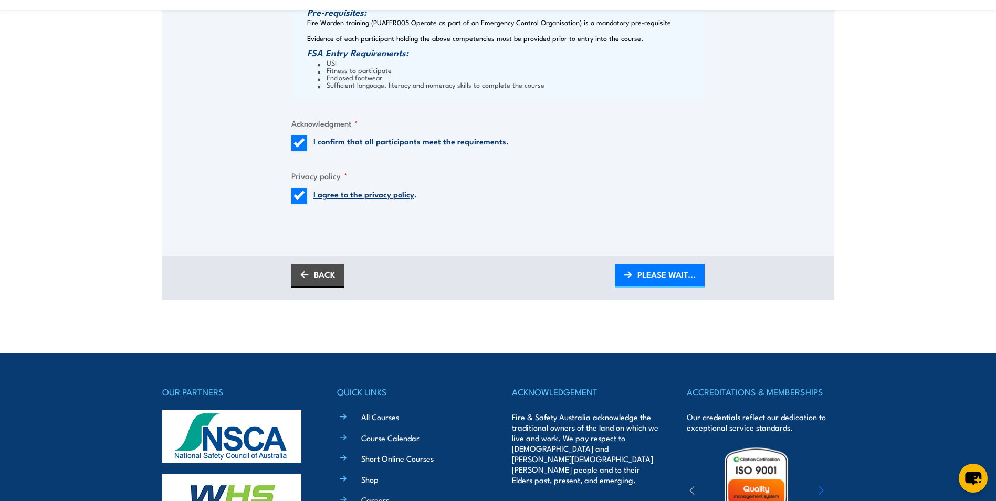
click at [539, 265] on div "BACK PLEASE WAIT..." at bounding box center [497, 276] width 413 height 25
click at [580, 274] on link "PLEASE WAIT..." at bounding box center [660, 276] width 90 height 25
click at [580, 276] on span "PLEASE WAIT..." at bounding box center [667, 274] width 58 height 28
click at [580, 275] on span "PLEASE WAIT..." at bounding box center [667, 274] width 58 height 28
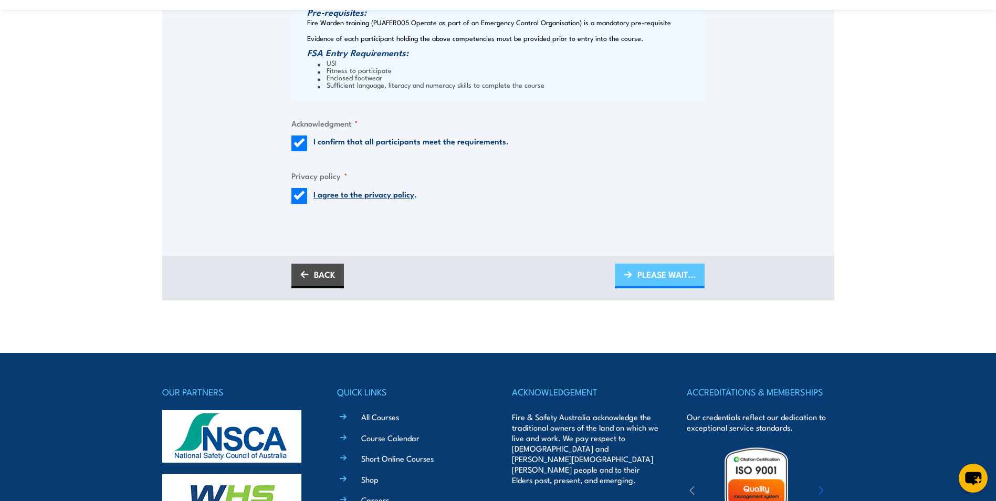
click at [580, 275] on span "PLEASE WAIT..." at bounding box center [667, 274] width 58 height 28
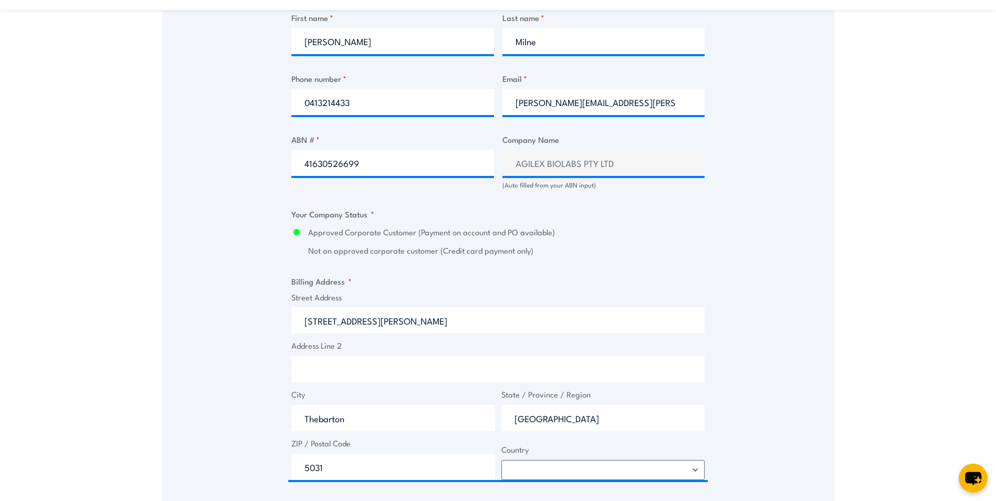
scroll to position [578, 0]
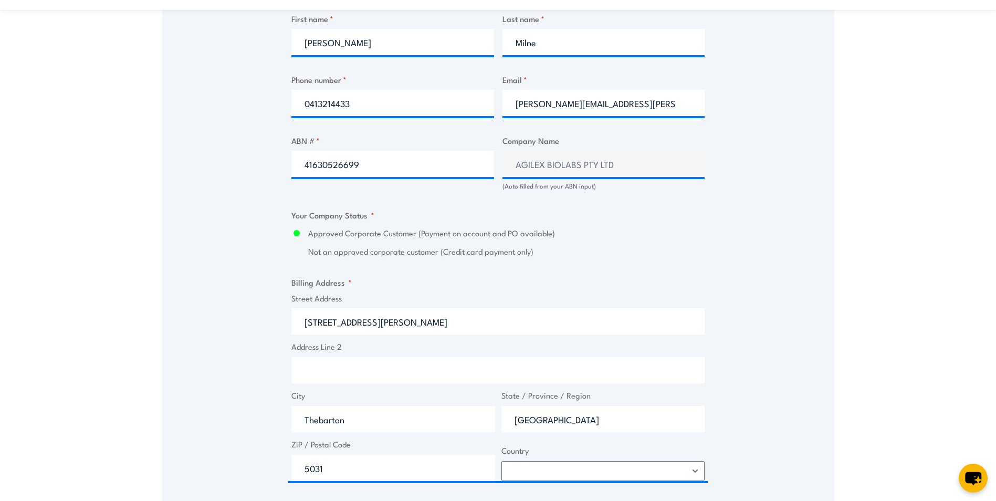
click at [516, 243] on div "Approved Corporate Customer (Payment on account and PO available) Not an approv…" at bounding box center [497, 242] width 413 height 30
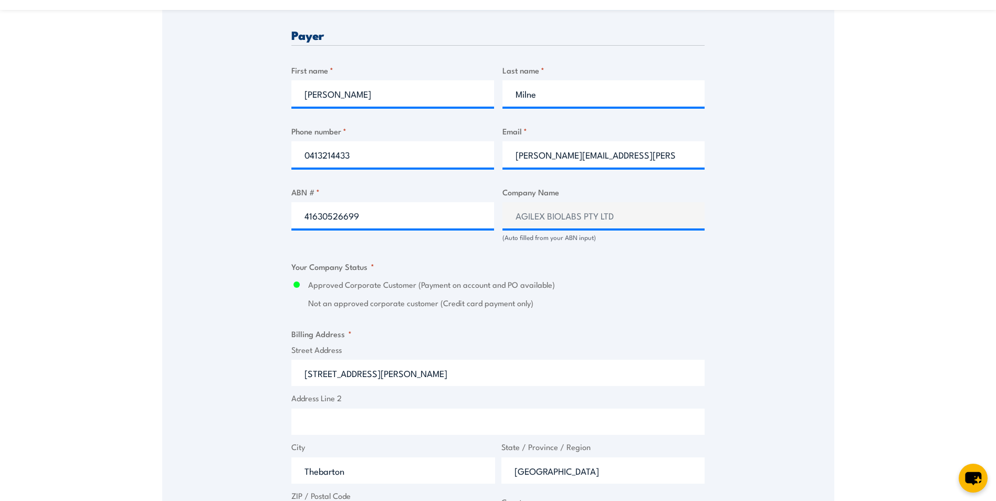
scroll to position [525, 0]
click at [528, 286] on label "Approved Corporate Customer (Payment on account and PO available)" at bounding box center [506, 286] width 396 height 12
click at [302, 286] on input "Approved Corporate Customer (Payment on account and PO available)" at bounding box center [296, 286] width 11 height 12
click at [438, 309] on label "Not an approved corporate customer (Credit card payment only)" at bounding box center [506, 304] width 396 height 12
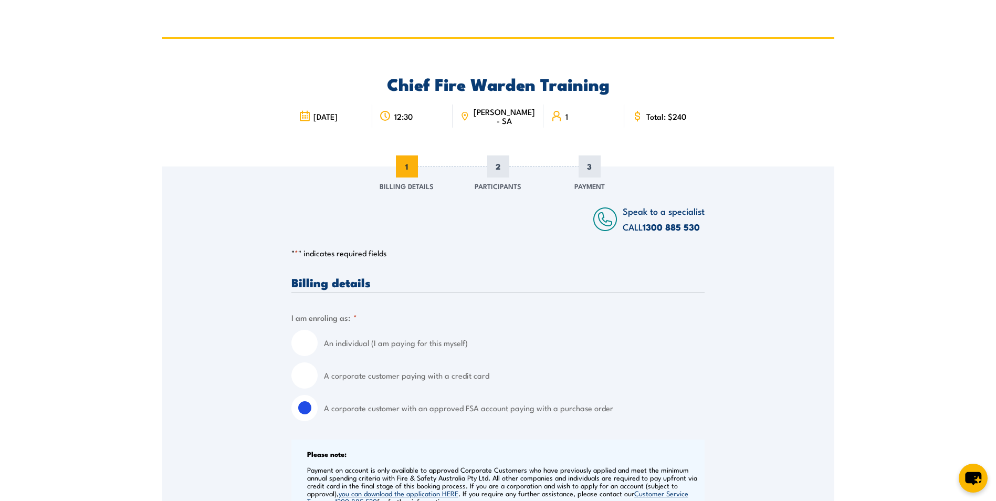
scroll to position [0, 0]
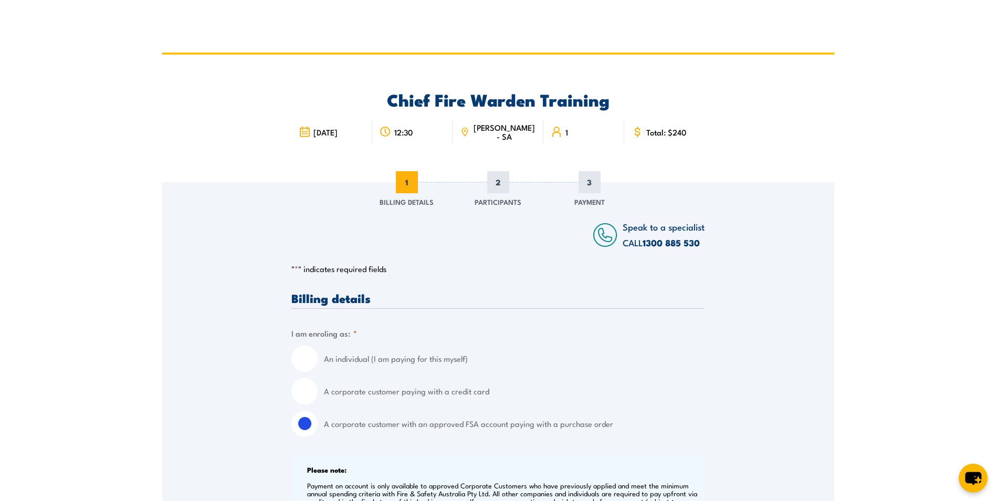
drag, startPoint x: 318, startPoint y: 394, endPoint x: 311, endPoint y: 396, distance: 7.5
click at [314, 338] on div "A corporate customer paying with a credit card" at bounding box center [497, 391] width 413 height 26
click at [305, 338] on input "A corporate customer paying with a credit card" at bounding box center [304, 391] width 26 height 26
radio input "true"
radio input "false"
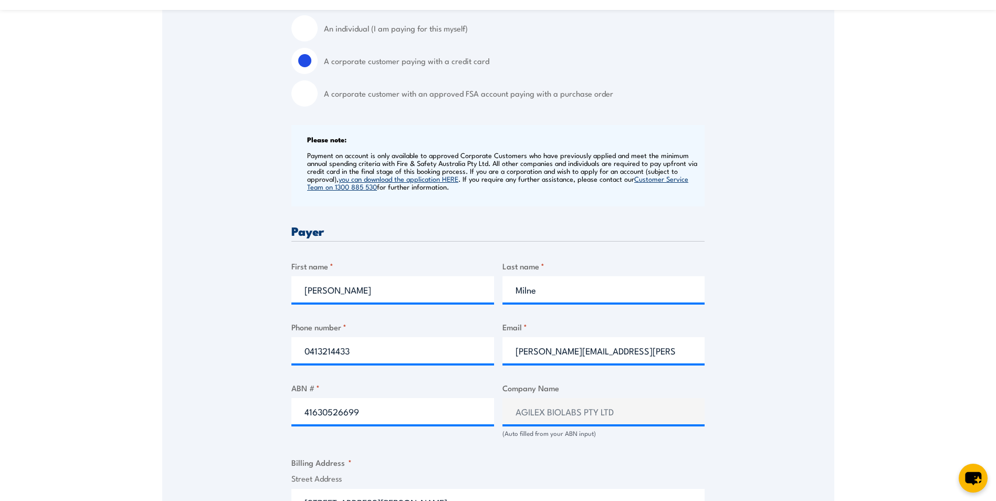
scroll to position [368, 0]
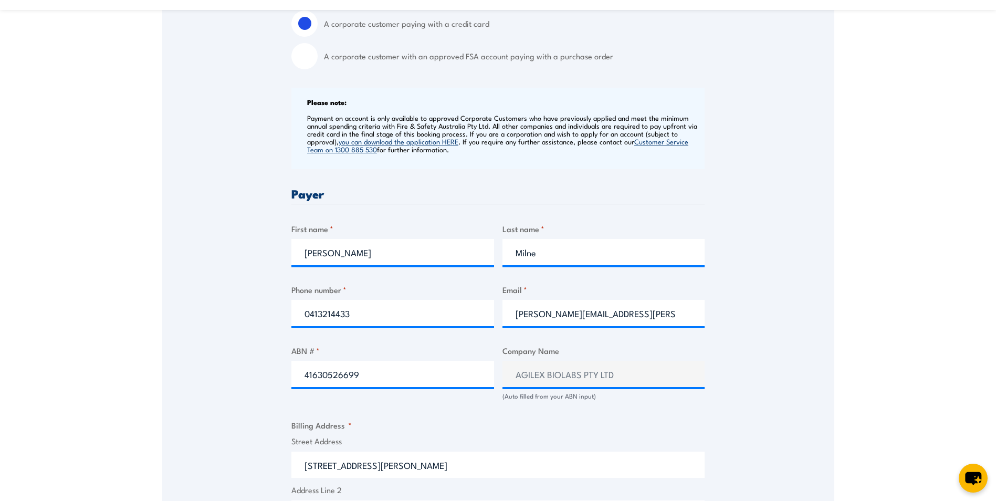
click at [304, 56] on input "A corporate customer with an approved FSA account paying with a purchase order" at bounding box center [304, 56] width 26 height 26
radio input "true"
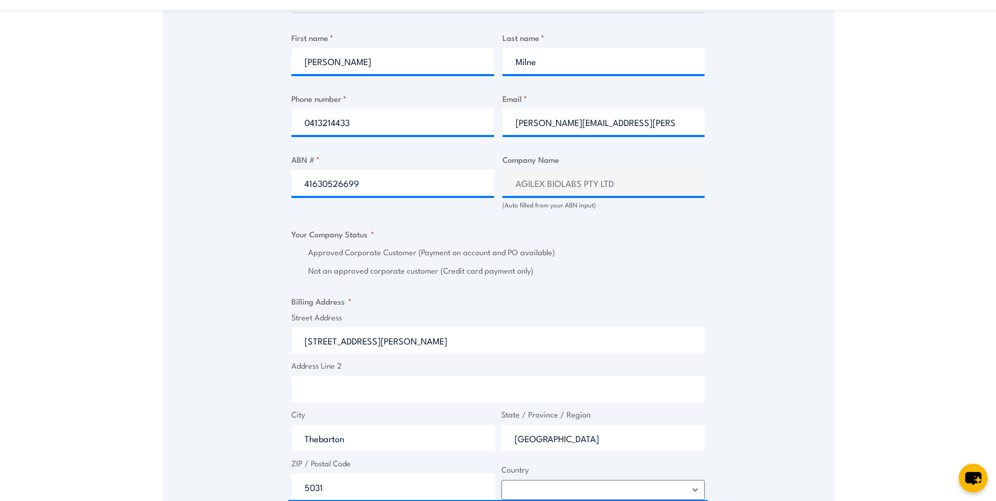
scroll to position [578, 0]
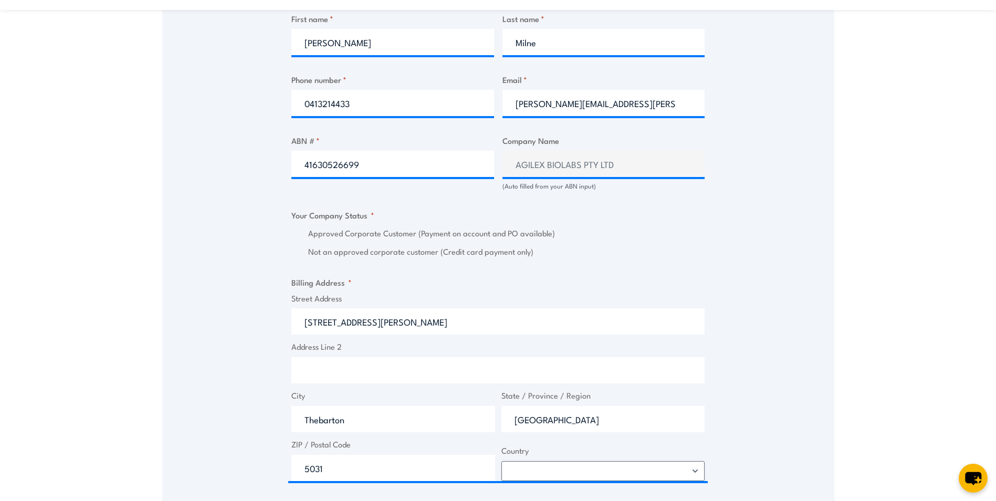
click at [389, 236] on label "Approved Corporate Customer (Payment on account and PO available)" at bounding box center [506, 233] width 396 height 12
click at [302, 236] on input "Approved Corporate Customer (Payment on account and PO available)" at bounding box center [296, 233] width 11 height 12
radio input "true"
click at [371, 232] on label "Approved Corporate Customer (Payment on account and PO available)" at bounding box center [506, 233] width 396 height 12
click at [302, 232] on input "Approved Corporate Customer (Payment on account and PO available)" at bounding box center [296, 233] width 11 height 12
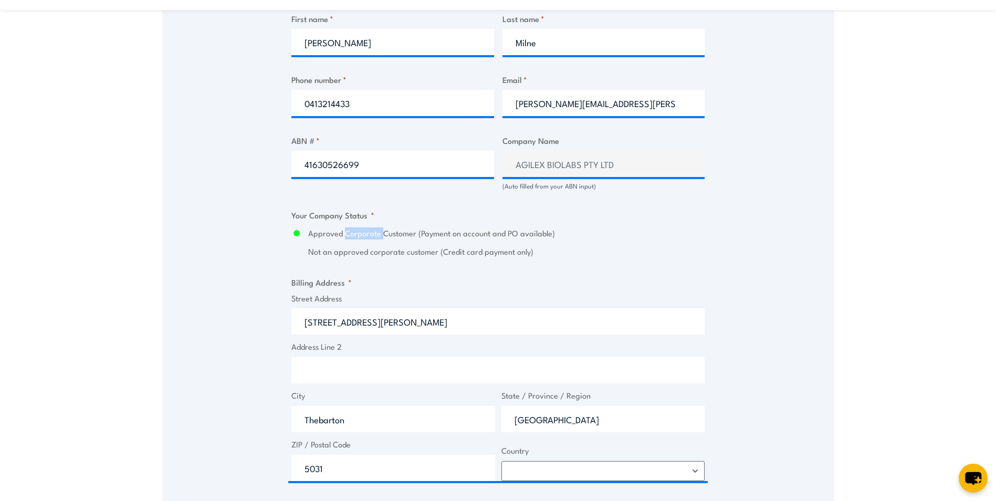
click at [371, 232] on label "Approved Corporate Customer (Payment on account and PO available)" at bounding box center [506, 233] width 396 height 12
click at [302, 232] on input "Approved Corporate Customer (Payment on account and PO available)" at bounding box center [296, 233] width 11 height 12
click at [410, 234] on label "Approved Corporate Customer (Payment on account and PO available)" at bounding box center [506, 233] width 396 height 12
click at [302, 234] on input "Approved Corporate Customer (Payment on account and PO available)" at bounding box center [296, 233] width 11 height 12
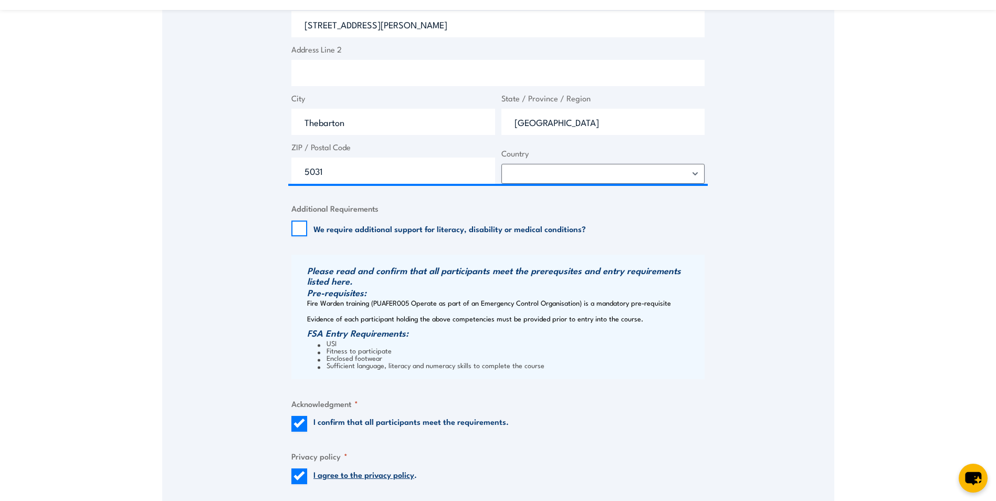
scroll to position [998, 0]
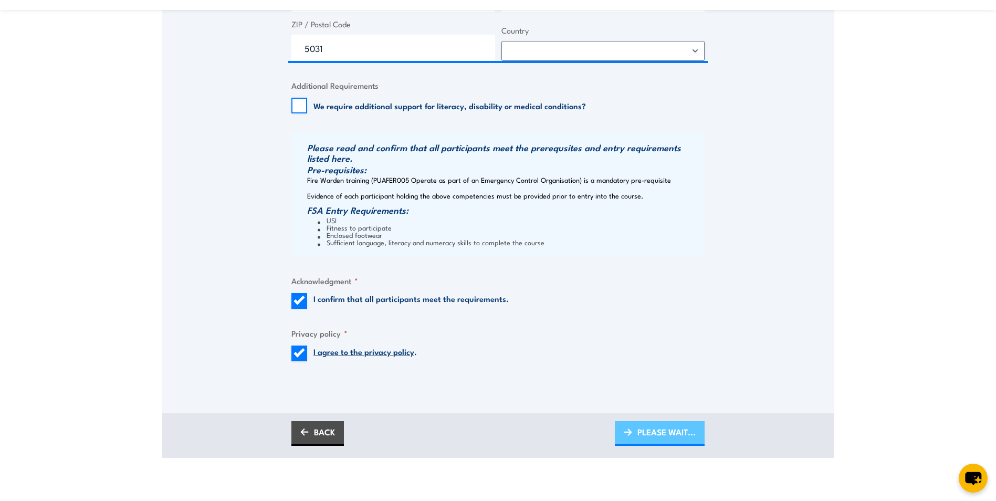
click at [580, 338] on span "PLEASE WAIT..." at bounding box center [667, 432] width 58 height 28
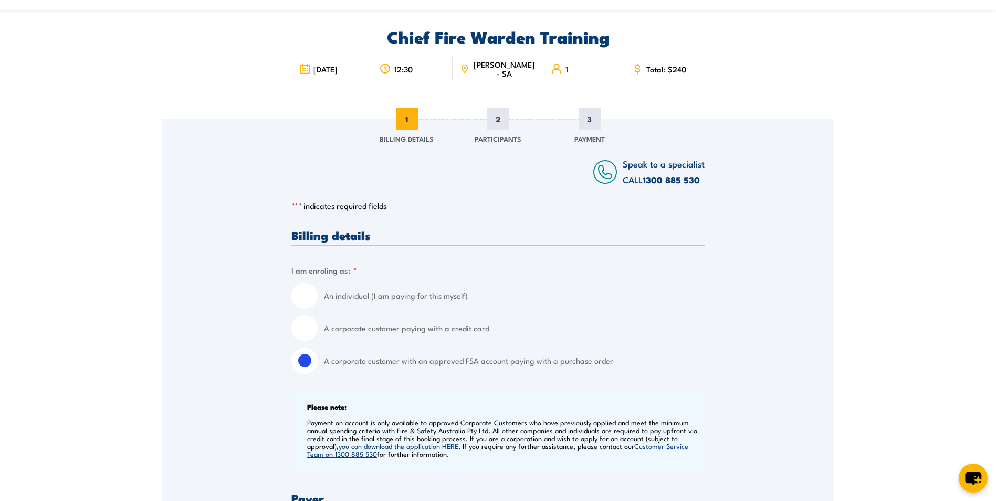
scroll to position [0, 0]
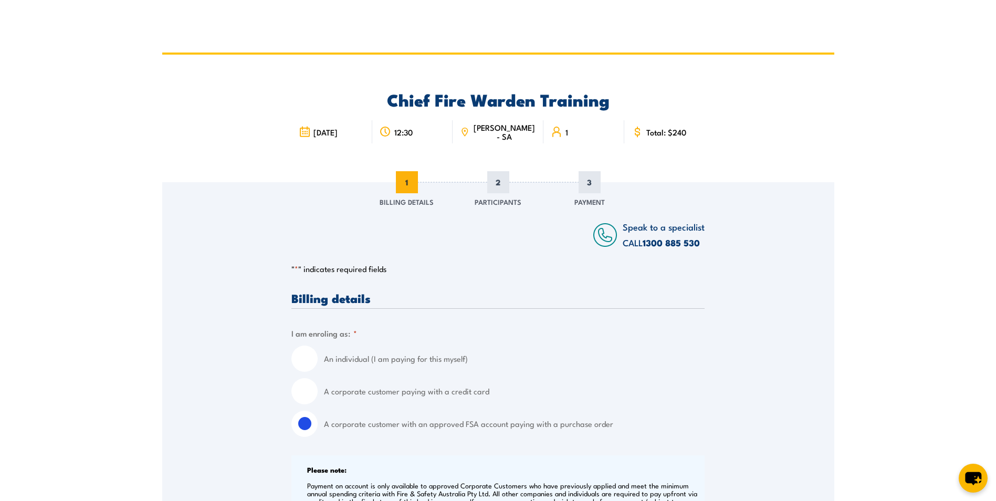
click at [498, 183] on span "2" at bounding box center [498, 182] width 22 height 22
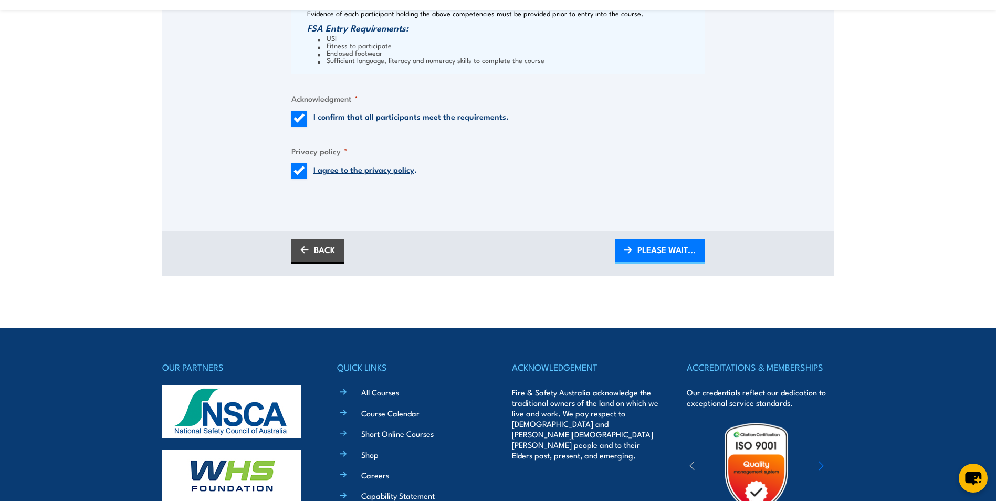
scroll to position [1153, 0]
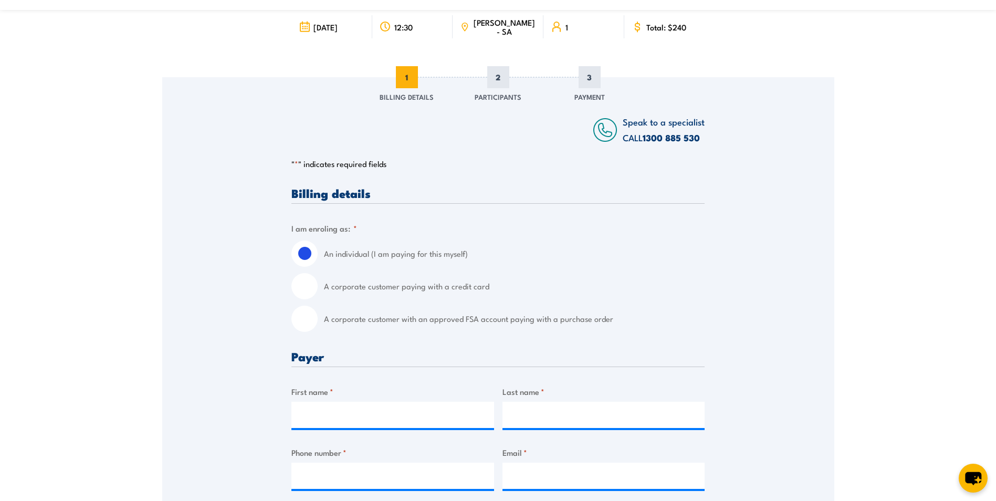
scroll to position [283, 0]
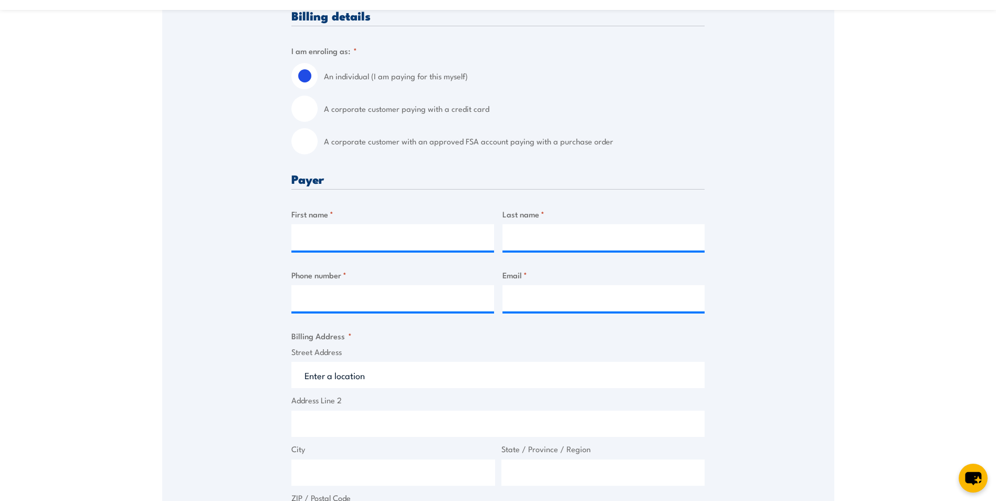
click at [311, 148] on input "A corporate customer with an approved FSA account paying with a purchase order" at bounding box center [304, 141] width 26 height 26
radio input "true"
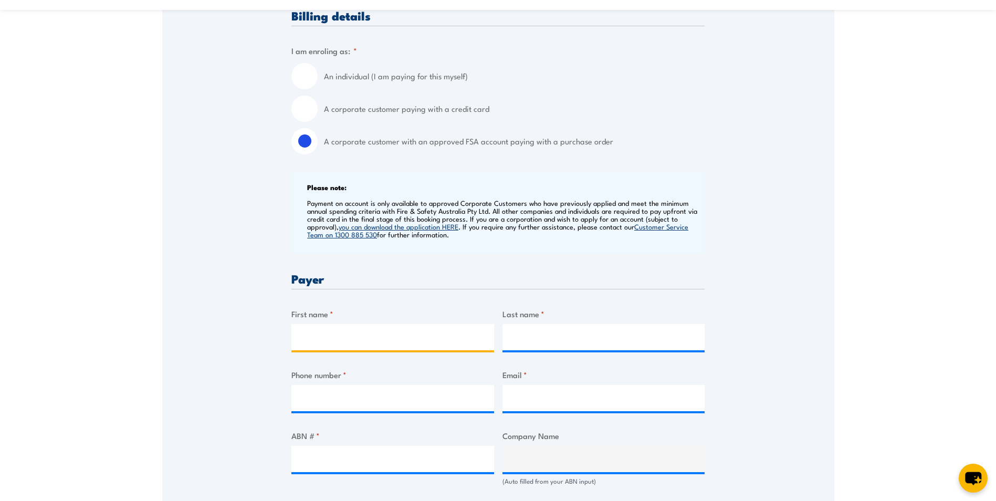
click at [361, 341] on input "First name *" at bounding box center [392, 337] width 203 height 26
type input "[PERSON_NAME]"
type input "Milne"
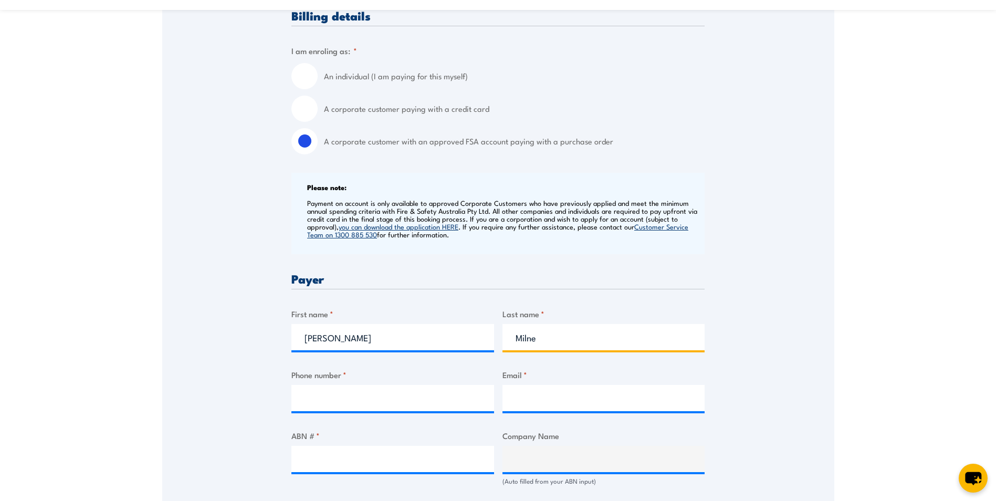
type input "0413214433"
type input "[PERSON_NAME][EMAIL_ADDRESS][PERSON_NAME][DOMAIN_NAME]"
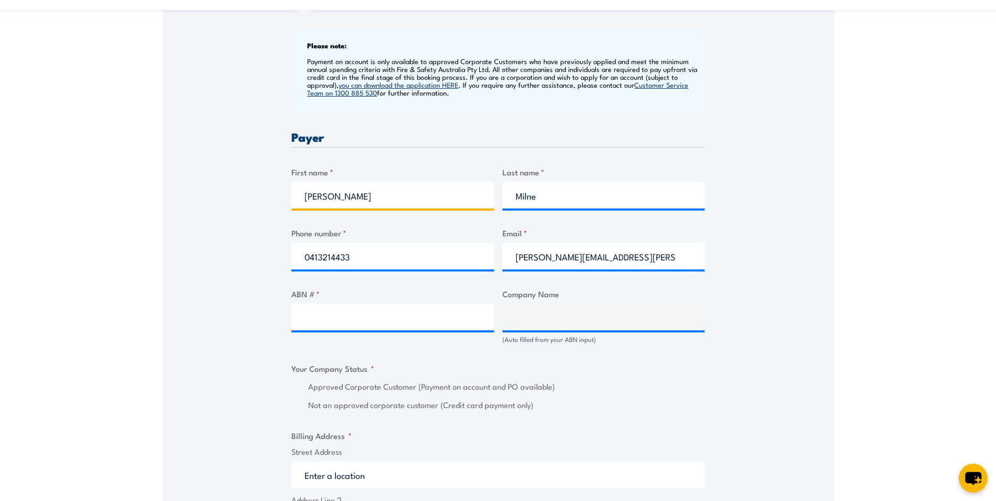
scroll to position [440, 0]
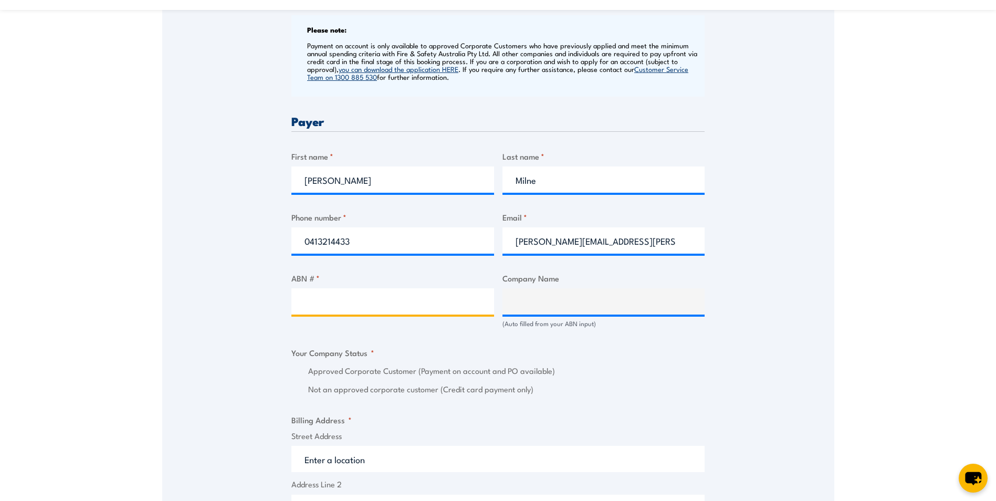
click at [348, 307] on input "ABN # *" at bounding box center [392, 301] width 203 height 26
type input "41630526699"
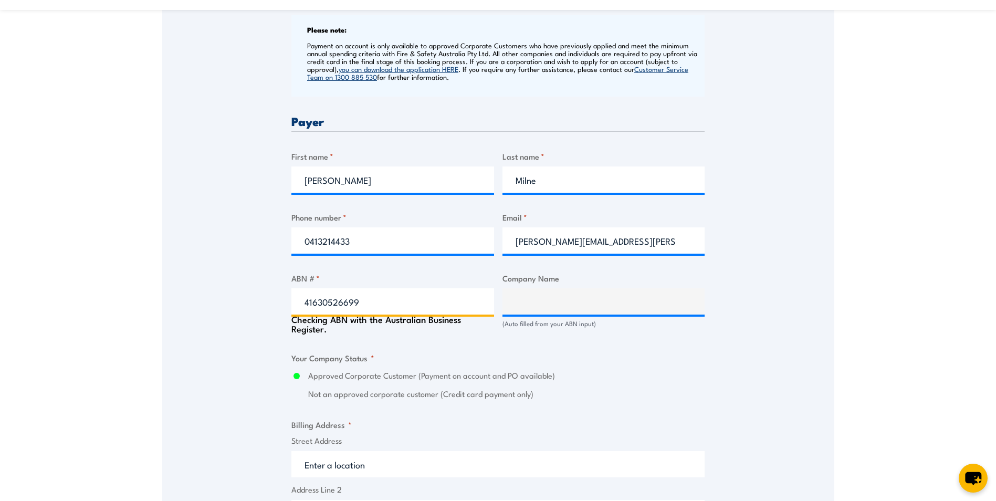
type input "AGILEX BIOLABS PTY LTD"
radio input "true"
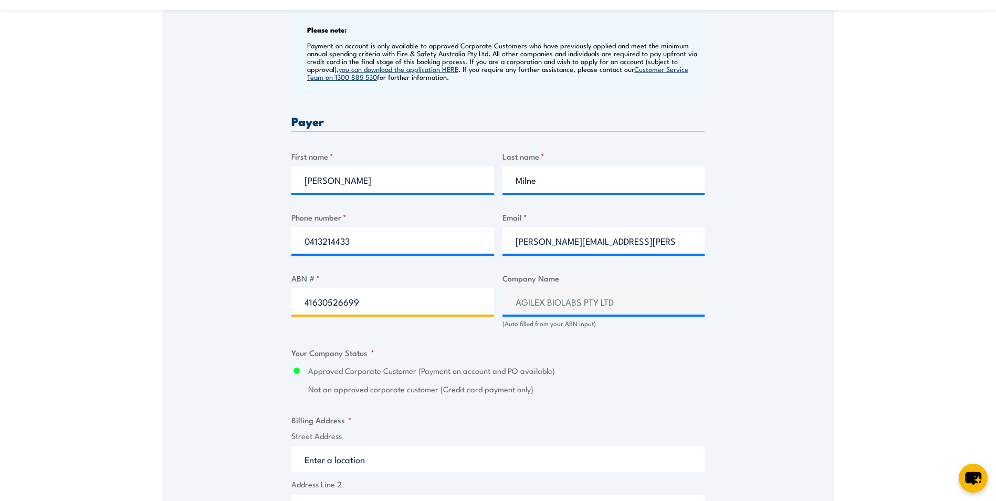
type input "41630526699"
click at [375, 462] on input "Street Address" at bounding box center [497, 459] width 413 height 26
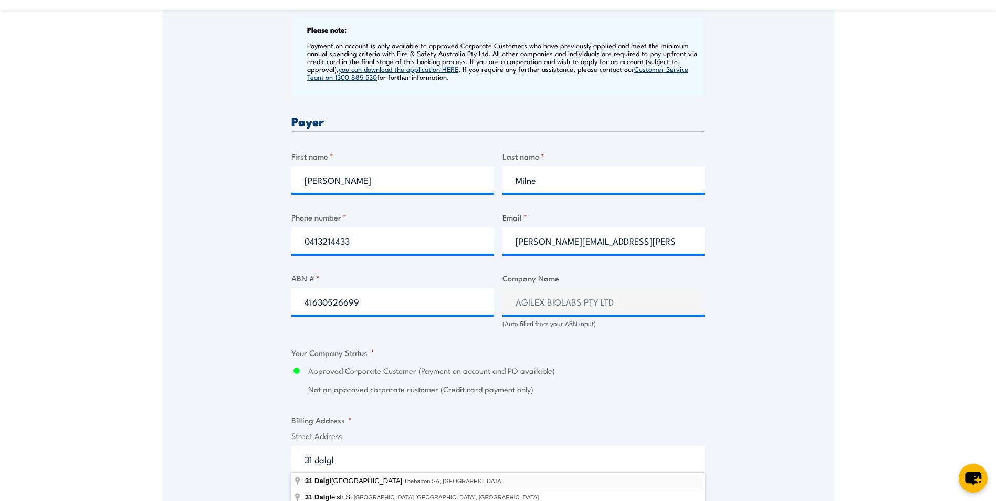
type input "[STREET_ADDRESS][PERSON_NAME]"
type input "Thebarton"
type input "[GEOGRAPHIC_DATA]"
type input "5031"
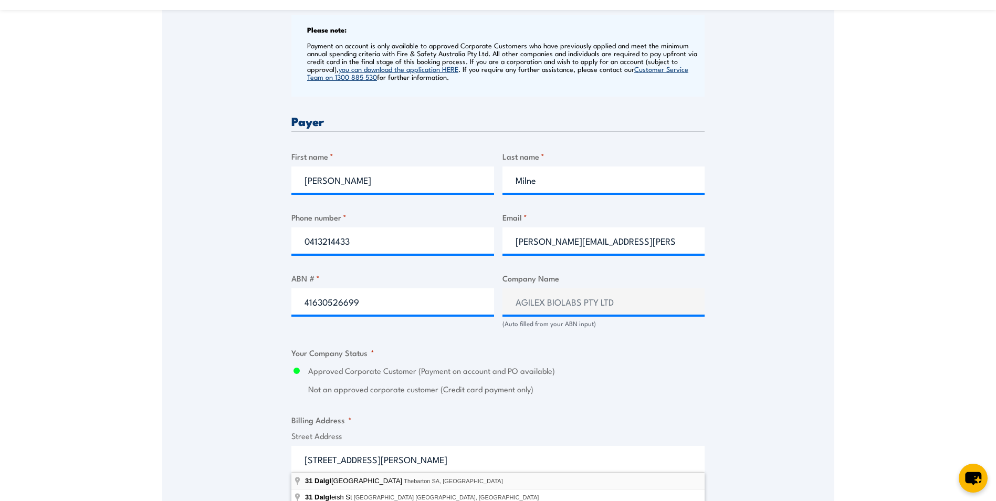
select select "[GEOGRAPHIC_DATA]"
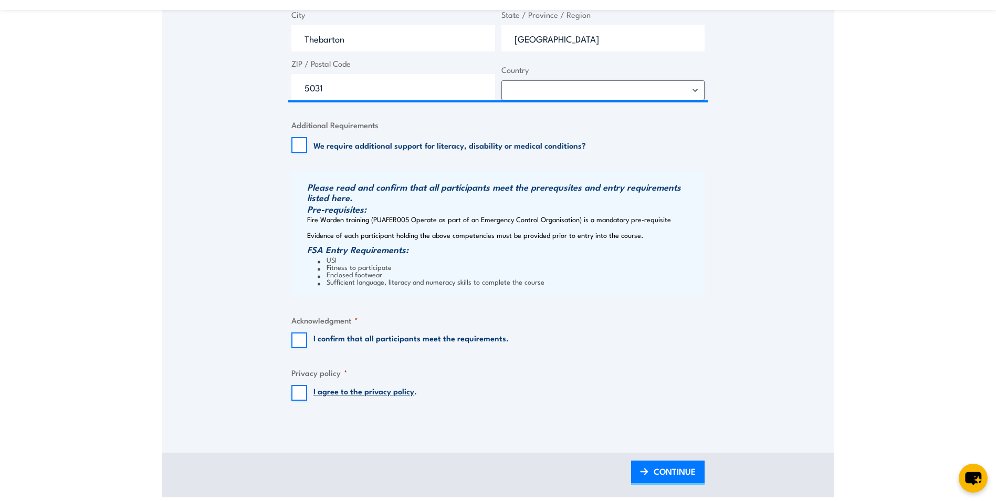
scroll to position [965, 0]
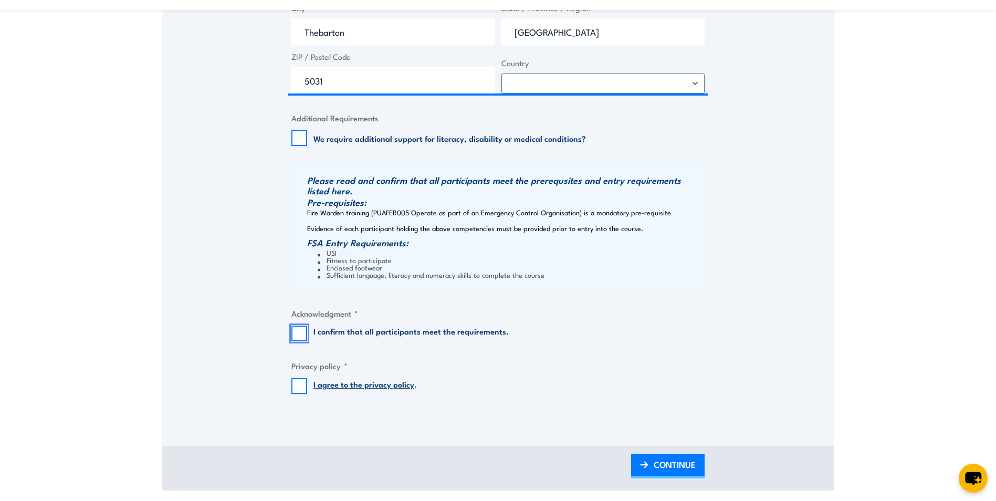
click at [304, 335] on input "I confirm that all participants meet the requirements." at bounding box center [299, 334] width 16 height 16
checkbox input "true"
click at [299, 383] on input "I agree to the privacy policy ." at bounding box center [299, 386] width 16 height 16
checkbox input "true"
click at [665, 468] on span "CONTINUE" at bounding box center [675, 465] width 42 height 28
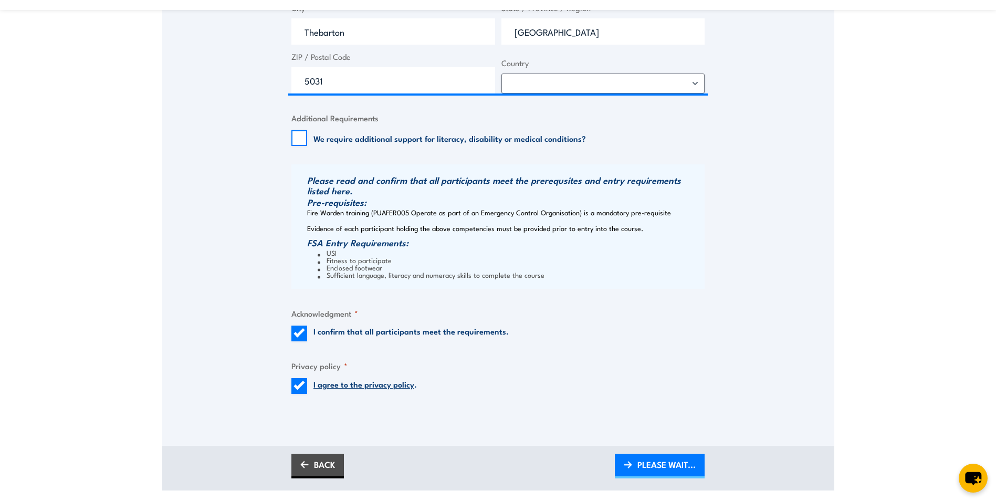
scroll to position [0, 0]
drag, startPoint x: 981, startPoint y: 50, endPoint x: 1004, endPoint y: 46, distance: 23.0
